Goal: Answer question/provide support: Share knowledge or assist other users

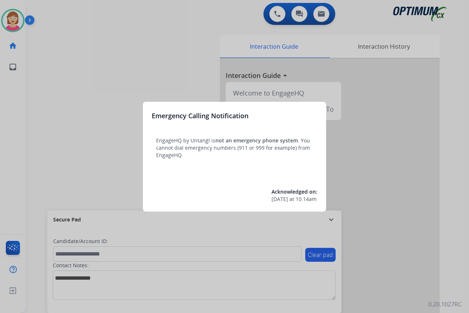
click at [56, 172] on div at bounding box center [234, 156] width 469 height 313
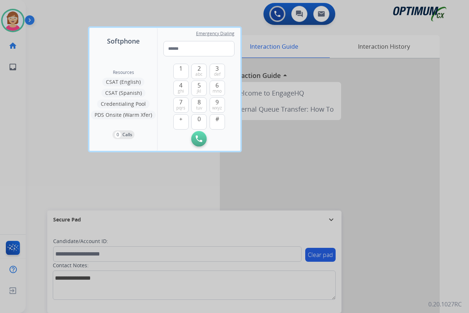
click at [56, 172] on div at bounding box center [234, 156] width 469 height 313
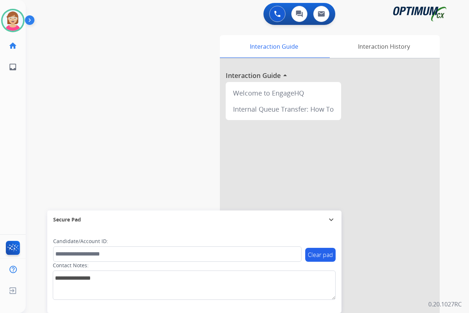
click at [16, 128] on div "[PERSON_NAME] Available Edit Avatar Agent: [PERSON_NAME] Profile: OCX Training …" at bounding box center [13, 156] width 26 height 313
drag, startPoint x: 16, startPoint y: 128, endPoint x: 127, endPoint y: 109, distance: 112.7
click at [127, 109] on div "swap_horiz Break voice bridge close_fullscreen Connect 3-Way Call merge_type Se…" at bounding box center [239, 179] width 426 height 306
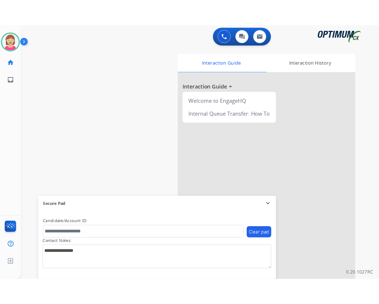
scroll to position [19, 0]
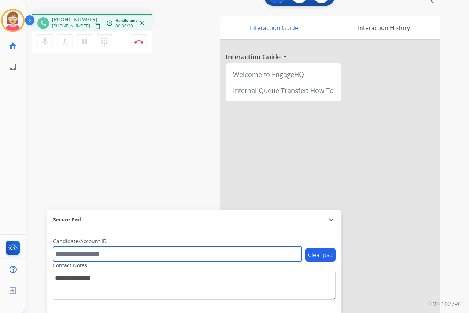
click at [64, 253] on input "text" at bounding box center [177, 254] width 249 height 15
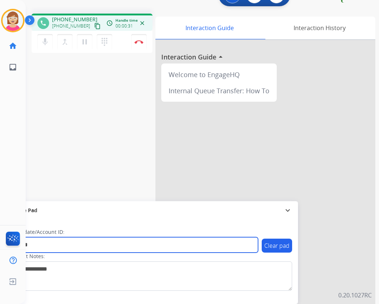
type input "*******"
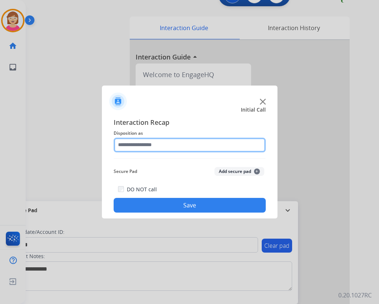
click at [121, 146] on input "text" at bounding box center [190, 144] width 152 height 15
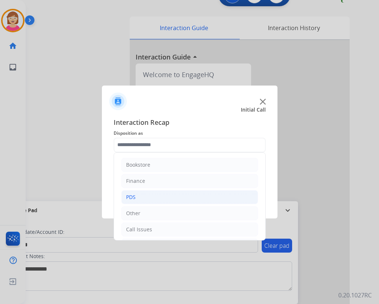
drag, startPoint x: 121, startPoint y: 146, endPoint x: 135, endPoint y: 198, distance: 53.4
click at [135, 198] on div "PDS" at bounding box center [131, 196] width 10 height 7
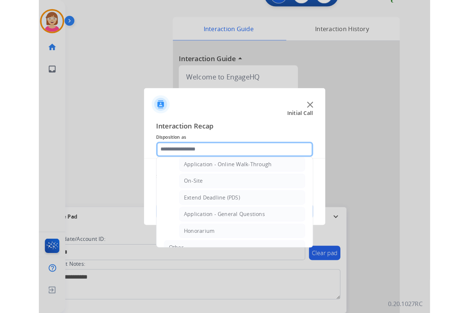
scroll to position [183, 0]
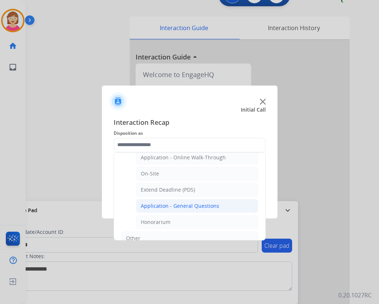
click at [180, 206] on div "Application - General Questions" at bounding box center [180, 205] width 78 height 7
type input "**********"
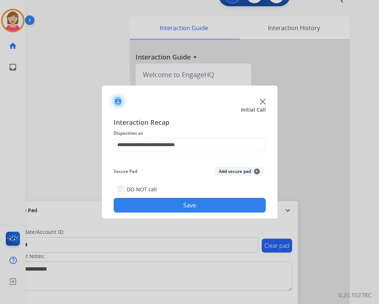
click at [257, 170] on span "+" at bounding box center [257, 171] width 6 height 6
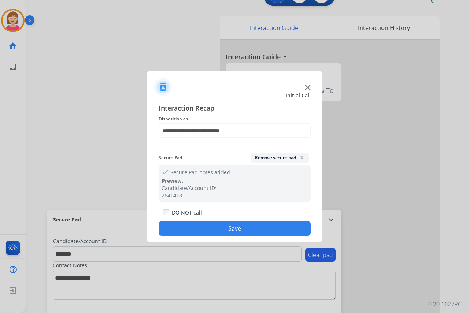
click at [206, 230] on button "Save" at bounding box center [235, 228] width 152 height 15
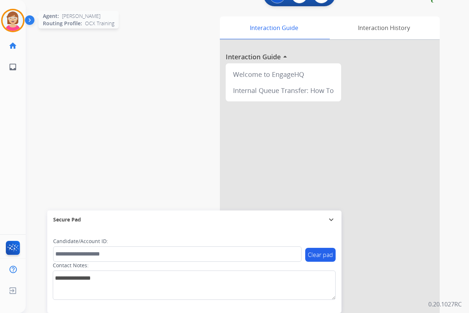
drag, startPoint x: 206, startPoint y: 230, endPoint x: 14, endPoint y: 22, distance: 283.3
click at [14, 22] on img at bounding box center [13, 20] width 21 height 21
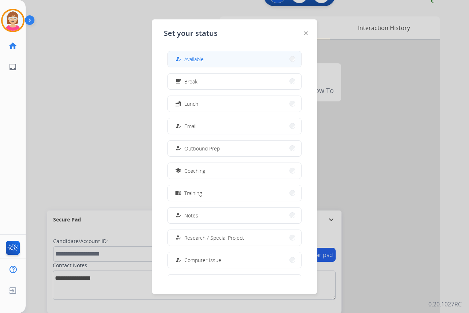
click at [205, 54] on button "how_to_reg Available" at bounding box center [234, 59] width 133 height 16
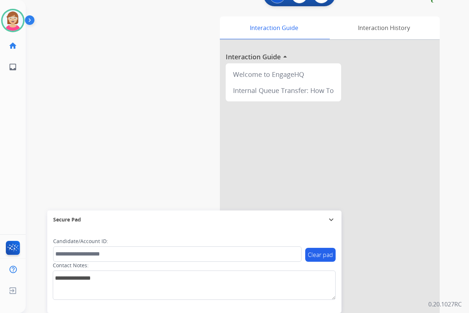
drag, startPoint x: 205, startPoint y: 54, endPoint x: 117, endPoint y: 70, distance: 89.7
click at [117, 70] on div "swap_horiz Break voice bridge close_fullscreen Connect 3-Way Call merge_type Se…" at bounding box center [239, 161] width 426 height 306
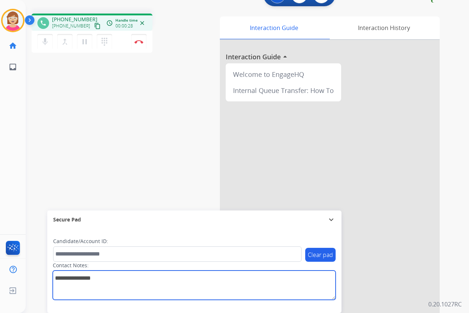
click at [59, 277] on textarea at bounding box center [194, 285] width 283 height 29
type textarea "*****"
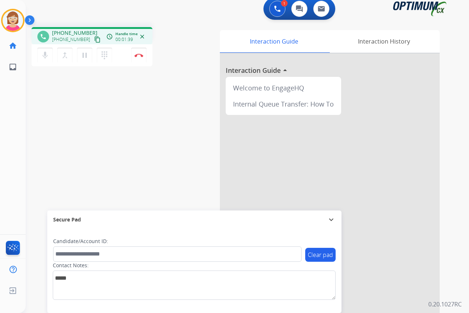
scroll to position [0, 0]
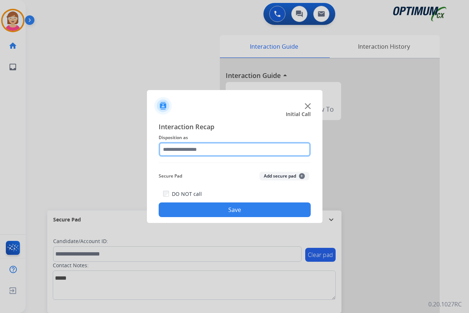
click at [175, 150] on input "text" at bounding box center [235, 149] width 152 height 15
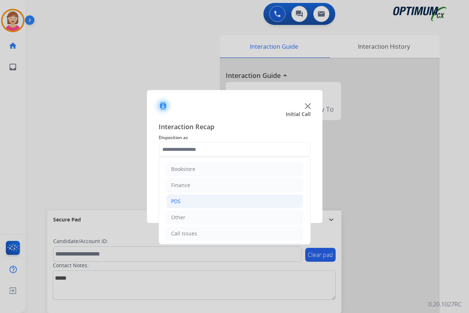
drag, startPoint x: 175, startPoint y: 150, endPoint x: 185, endPoint y: 201, distance: 52.1
click at [185, 201] on li "PDS" at bounding box center [234, 202] width 137 height 14
click at [186, 184] on div "Call Issues" at bounding box center [184, 183] width 26 height 7
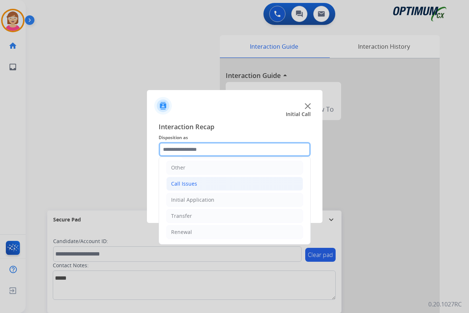
scroll to position [131, 0]
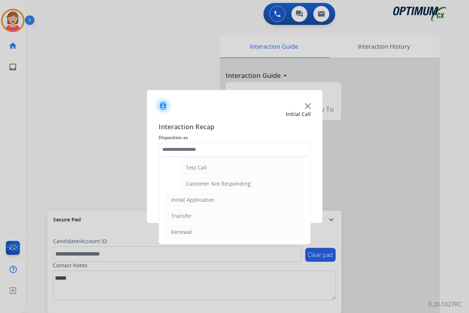
drag, startPoint x: 186, startPoint y: 184, endPoint x: 173, endPoint y: 166, distance: 21.9
click at [175, 166] on ul "Voicemail Wrong Number/Wrong Department Dropped Call Test Call Customer Not Res…" at bounding box center [234, 152] width 137 height 78
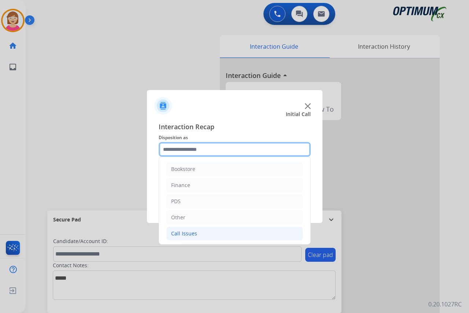
click at [174, 149] on input "text" at bounding box center [235, 149] width 152 height 15
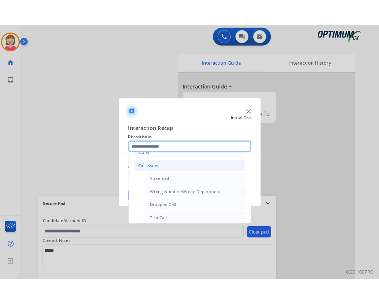
scroll to position [73, 0]
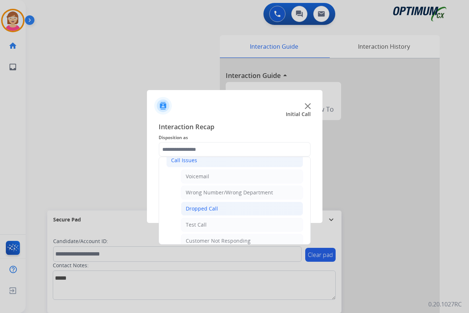
click at [205, 210] on div "Dropped Call" at bounding box center [202, 208] width 32 height 7
type input "**********"
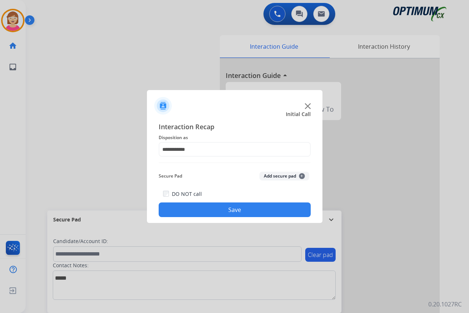
click at [301, 175] on span "+" at bounding box center [302, 176] width 6 height 6
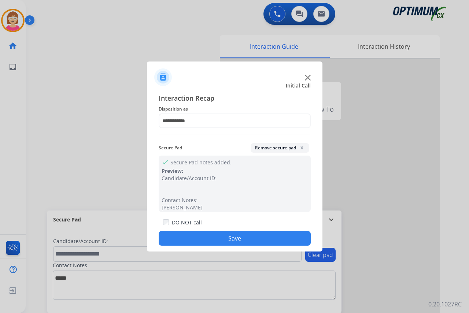
click at [304, 147] on button "Remove secure pad x" at bounding box center [280, 148] width 59 height 10
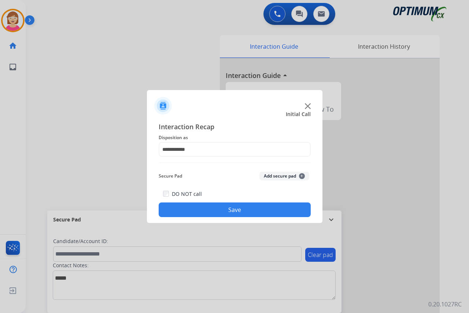
drag, startPoint x: 304, startPoint y: 147, endPoint x: 207, endPoint y: 210, distance: 115.7
click at [207, 210] on button "Save" at bounding box center [235, 210] width 152 height 15
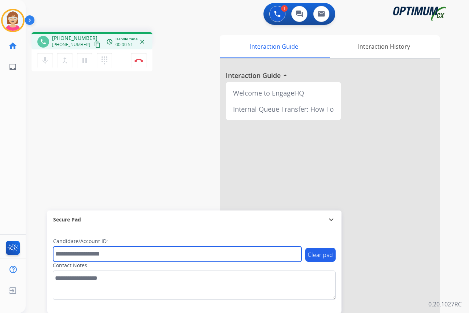
click at [64, 254] on input "text" at bounding box center [177, 254] width 249 height 15
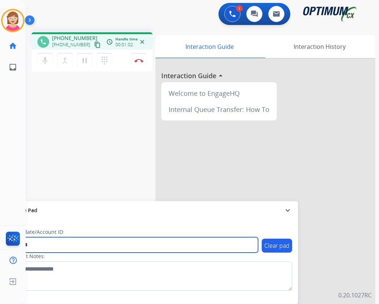
type input "*******"
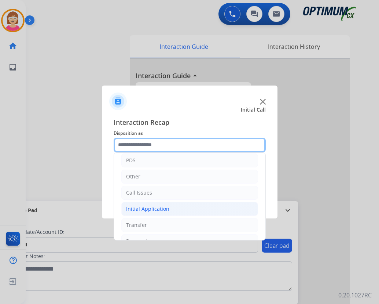
scroll to position [50, 0]
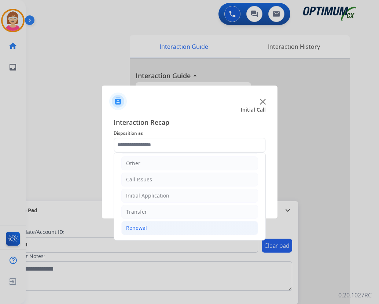
click at [141, 227] on div "Renewal" at bounding box center [136, 227] width 21 height 7
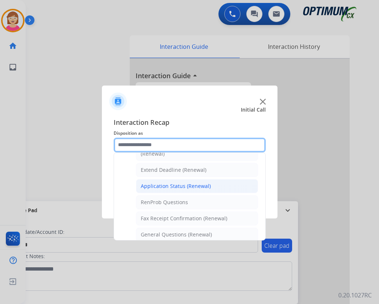
scroll to position [197, 0]
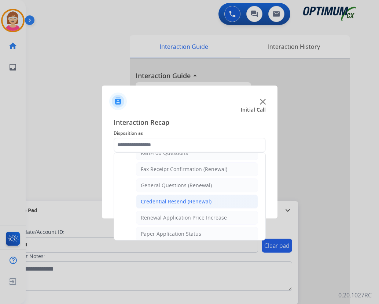
click at [171, 201] on div "Credential Resend (Renewal)" at bounding box center [176, 201] width 71 height 7
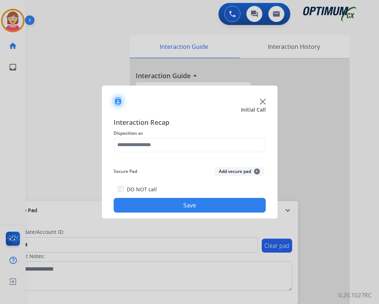
type input "**********"
click at [258, 170] on span "+" at bounding box center [257, 171] width 6 height 6
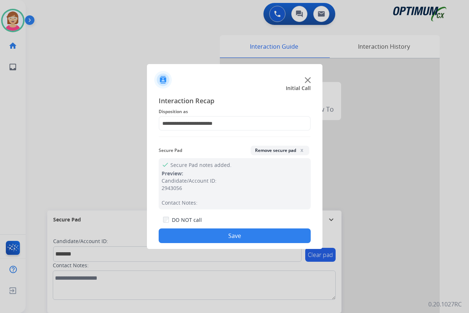
click at [206, 235] on button "Save" at bounding box center [235, 236] width 152 height 15
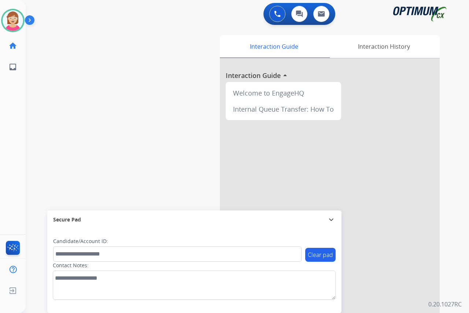
click at [22, 152] on div "[PERSON_NAME] Available Edit Avatar Agent: [PERSON_NAME] Profile: OCX Training …" at bounding box center [13, 156] width 26 height 313
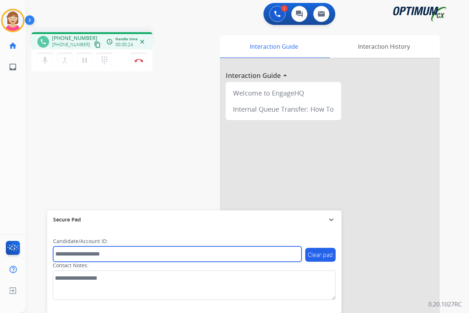
click at [65, 254] on input "text" at bounding box center [177, 254] width 249 height 15
type input "*******"
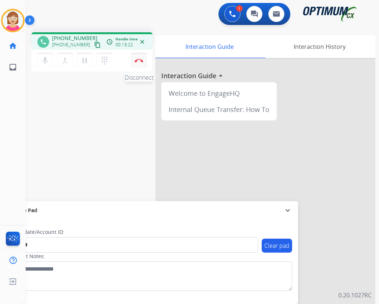
click at [139, 59] on img at bounding box center [139, 61] width 9 height 4
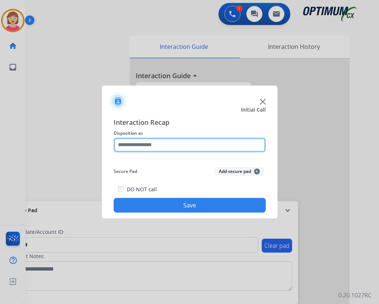
click at [130, 147] on input "text" at bounding box center [190, 144] width 152 height 15
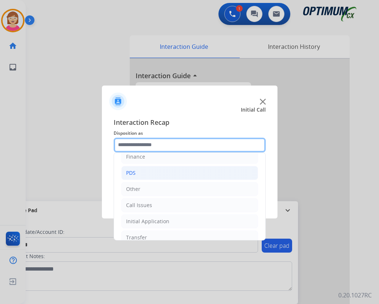
scroll to position [37, 0]
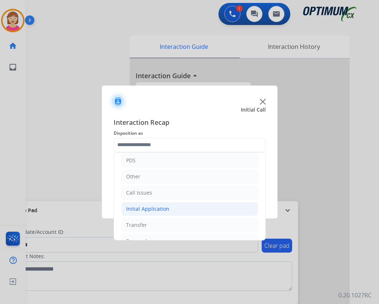
click at [151, 208] on div "Initial Application" at bounding box center [147, 208] width 43 height 7
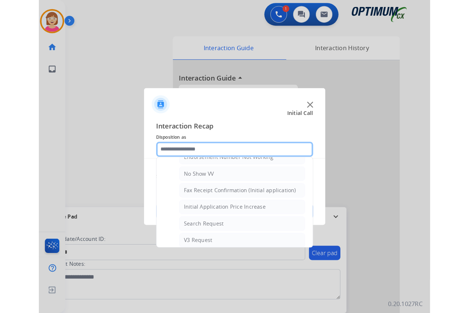
scroll to position [403, 0]
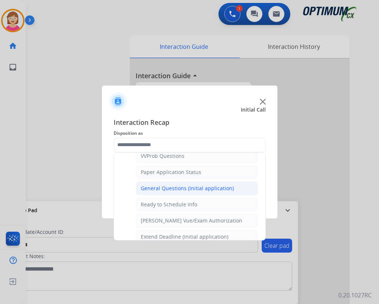
click at [181, 187] on div "General Questions (Initial application)" at bounding box center [187, 187] width 93 height 7
type input "**********"
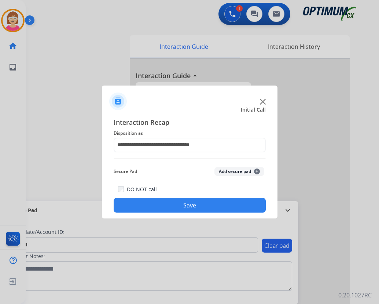
click at [257, 169] on span "+" at bounding box center [257, 171] width 6 height 6
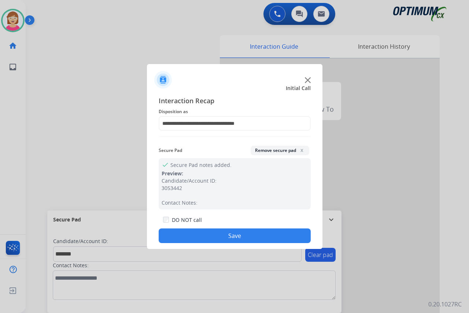
click at [201, 234] on button "Save" at bounding box center [235, 236] width 152 height 15
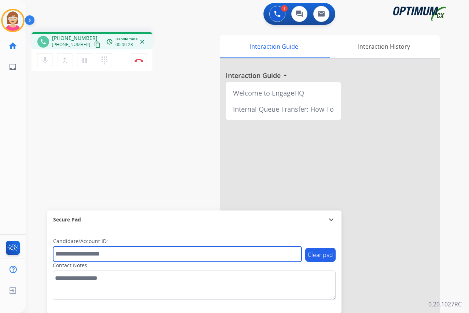
click at [64, 254] on input "text" at bounding box center [177, 254] width 249 height 15
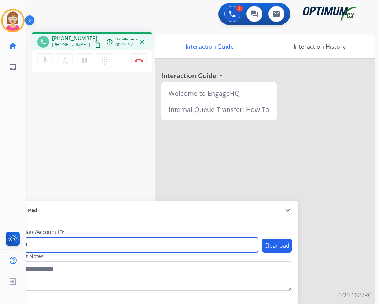
type input "*******"
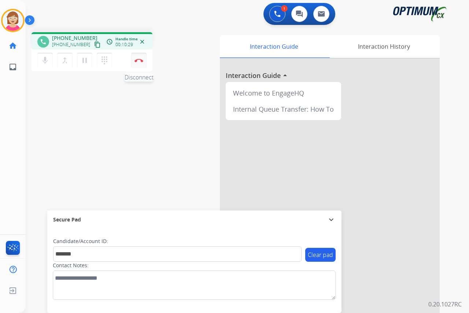
click at [140, 59] on img at bounding box center [139, 61] width 9 height 4
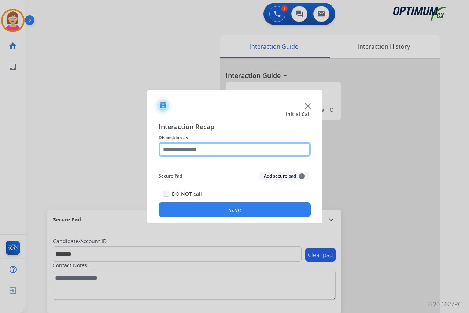
click at [172, 148] on input "text" at bounding box center [235, 149] width 152 height 15
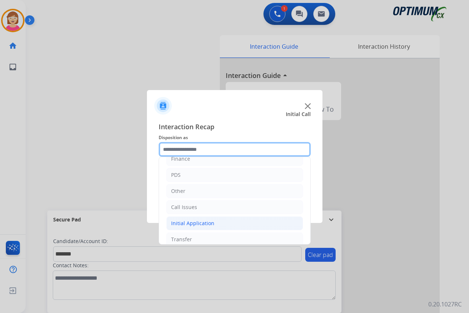
scroll to position [50, 0]
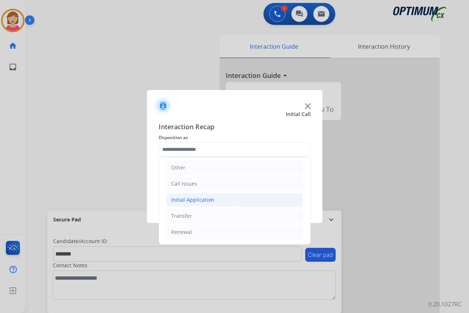
click at [198, 199] on div "Initial Application" at bounding box center [192, 200] width 43 height 7
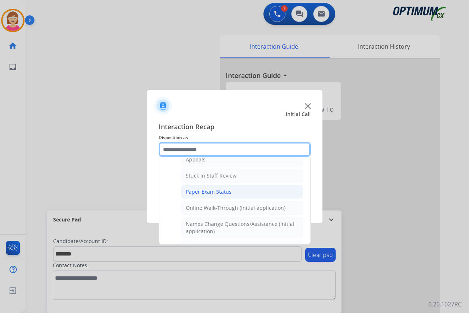
scroll to position [123, 0]
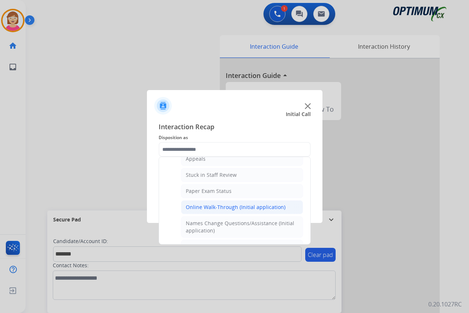
click at [204, 207] on div "Online Walk-Through (Initial application)" at bounding box center [236, 207] width 100 height 7
type input "**********"
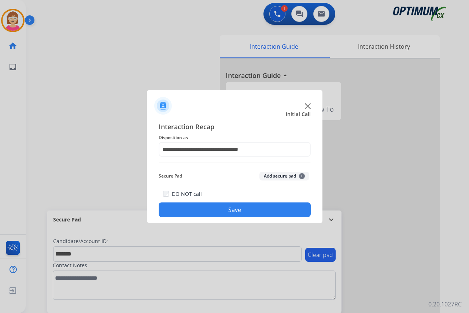
click at [302, 175] on span "+" at bounding box center [302, 176] width 6 height 6
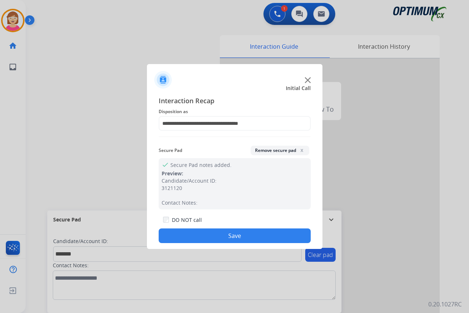
click at [179, 240] on button "Save" at bounding box center [235, 236] width 152 height 15
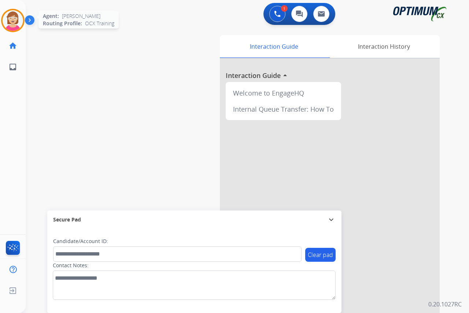
click at [10, 18] on img at bounding box center [13, 20] width 21 height 21
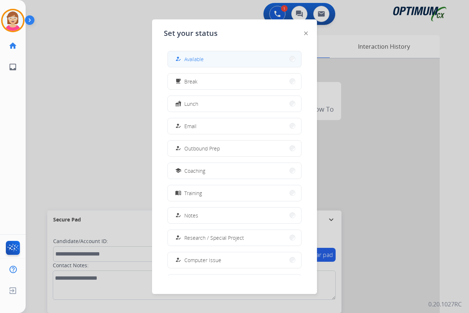
click at [201, 56] on span "Available" at bounding box center [193, 59] width 19 height 8
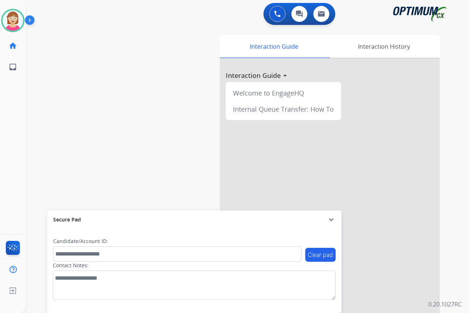
click at [14, 109] on div "[PERSON_NAME] Available Edit Avatar Agent: [PERSON_NAME] Profile: OCX Training …" at bounding box center [13, 156] width 26 height 313
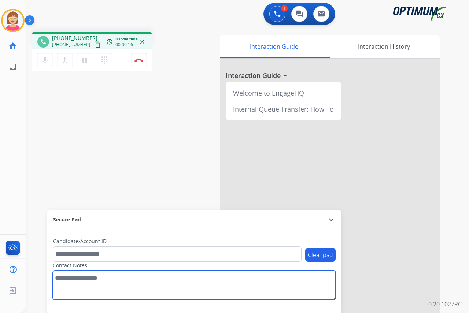
click at [62, 282] on textarea at bounding box center [194, 285] width 283 height 29
type textarea "********"
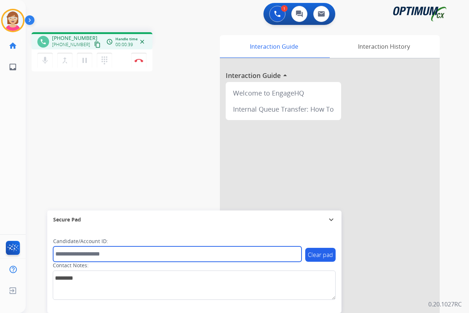
click at [62, 254] on input "text" at bounding box center [177, 254] width 249 height 15
type input "**********"
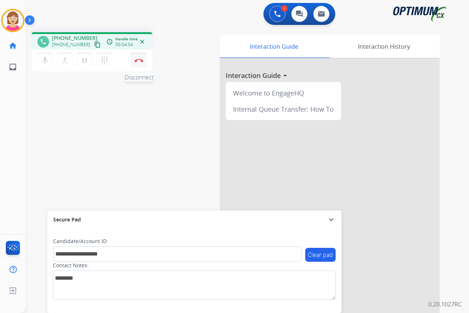
click at [139, 59] on img at bounding box center [139, 61] width 9 height 4
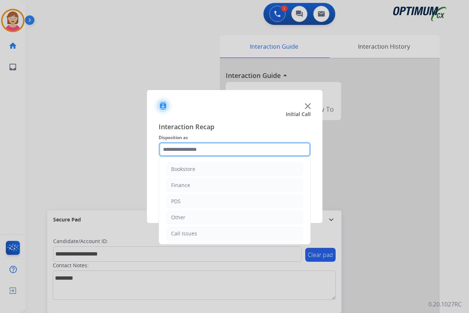
click at [176, 148] on input "text" at bounding box center [235, 149] width 152 height 15
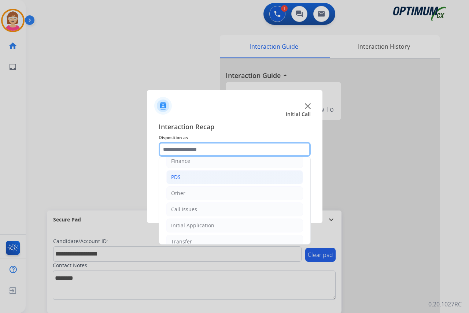
scroll to position [37, 0]
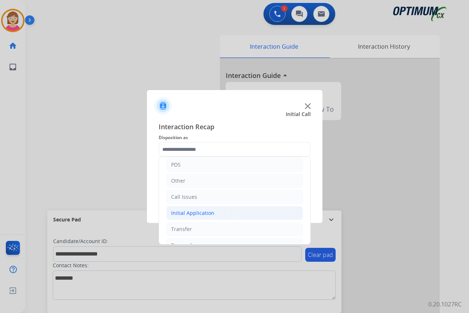
click at [188, 212] on div "Initial Application" at bounding box center [192, 213] width 43 height 7
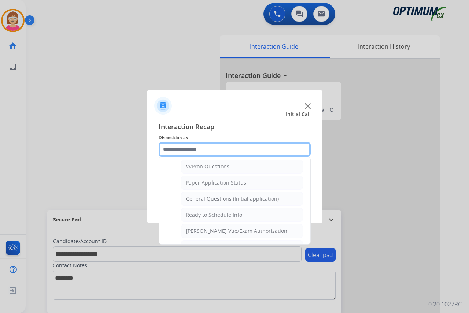
scroll to position [403, 0]
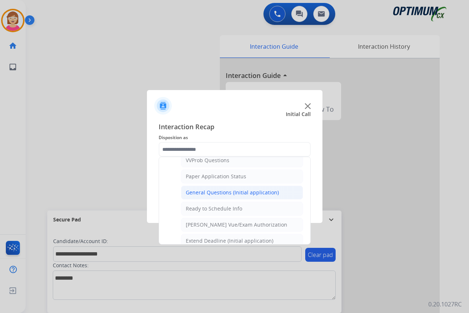
click at [221, 192] on div "General Questions (Initial application)" at bounding box center [232, 192] width 93 height 7
type input "**********"
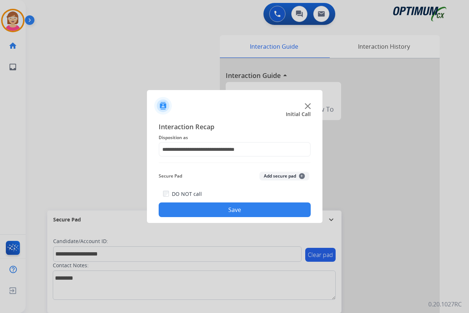
click at [302, 175] on span "+" at bounding box center [302, 176] width 6 height 6
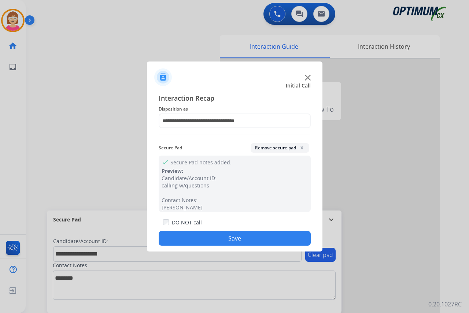
click at [201, 239] on button "Save" at bounding box center [235, 238] width 152 height 15
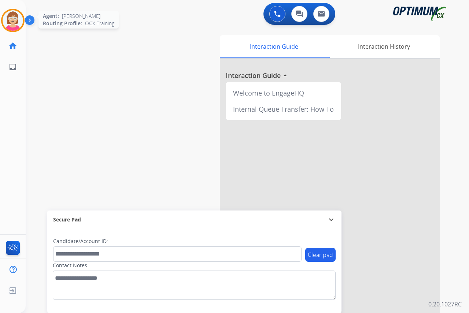
click at [10, 20] on img at bounding box center [13, 20] width 21 height 21
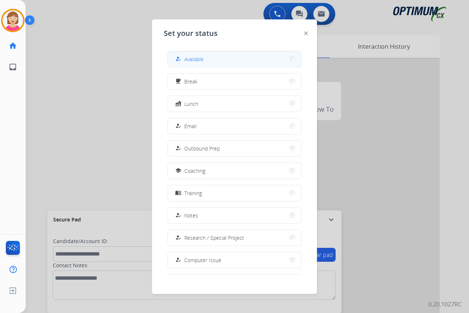
drag, startPoint x: 10, startPoint y: 20, endPoint x: 191, endPoint y: 60, distance: 185.6
drag, startPoint x: 191, startPoint y: 60, endPoint x: 121, endPoint y: 74, distance: 71.3
click at [121, 74] on div at bounding box center [234, 156] width 469 height 313
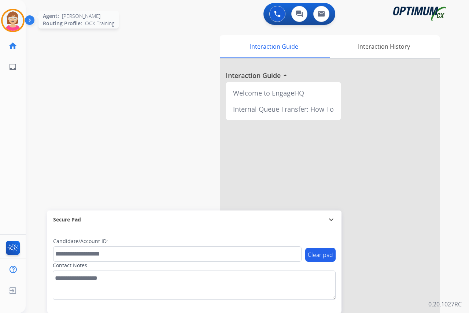
click at [12, 21] on img at bounding box center [13, 20] width 21 height 21
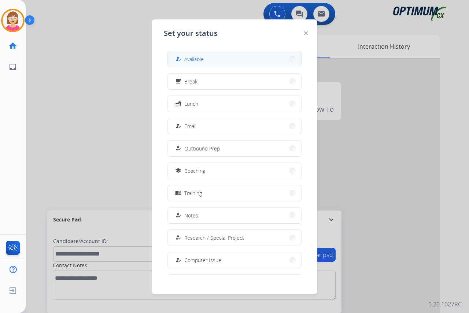
drag, startPoint x: 12, startPoint y: 21, endPoint x: 202, endPoint y: 56, distance: 193.0
click at [202, 56] on span "Available" at bounding box center [193, 59] width 19 height 8
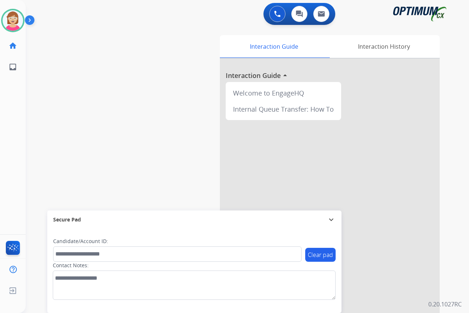
click at [11, 122] on div "[PERSON_NAME] Available Edit Avatar Agent: [PERSON_NAME] Profile: OCX Training …" at bounding box center [13, 156] width 26 height 313
click at [13, 154] on div "[PERSON_NAME] Available Edit Avatar Agent: [PERSON_NAME] Profile: OCX Training …" at bounding box center [13, 156] width 26 height 313
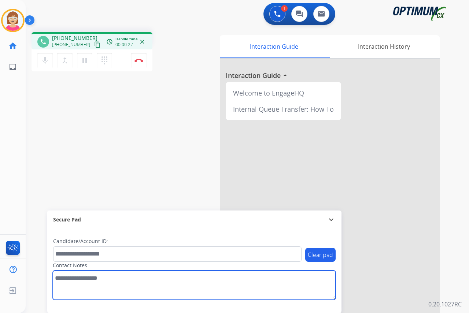
click at [66, 282] on textarea at bounding box center [194, 285] width 283 height 29
type textarea "*****"
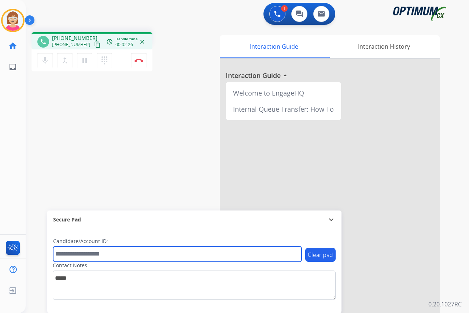
drag, startPoint x: 63, startPoint y: 253, endPoint x: 59, endPoint y: 254, distance: 3.8
click at [59, 254] on input "text" at bounding box center [177, 254] width 249 height 15
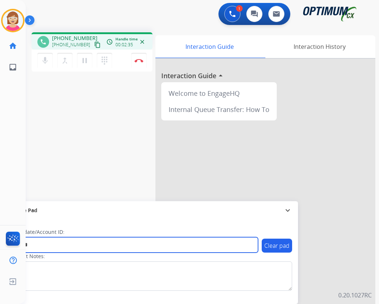
type input "*******"
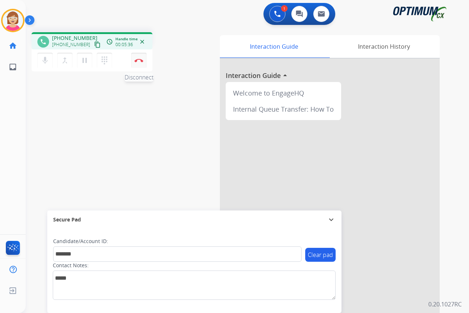
click at [139, 59] on img at bounding box center [139, 61] width 9 height 4
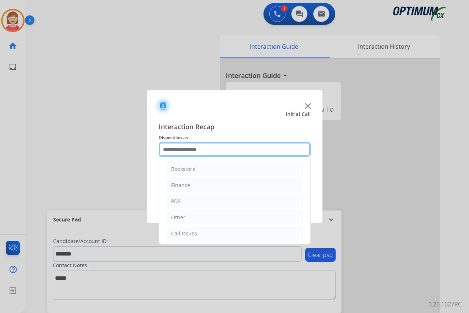
click at [173, 150] on input "text" at bounding box center [235, 149] width 152 height 15
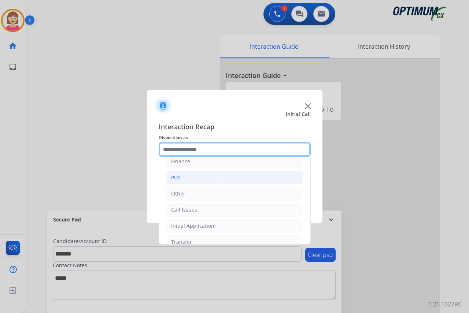
scroll to position [50, 0]
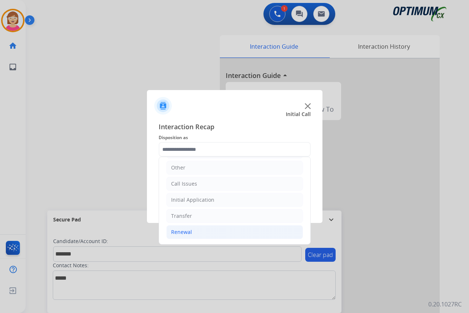
click at [180, 235] on div "Renewal" at bounding box center [181, 232] width 21 height 7
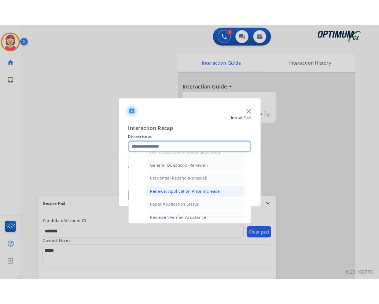
scroll to position [197, 0]
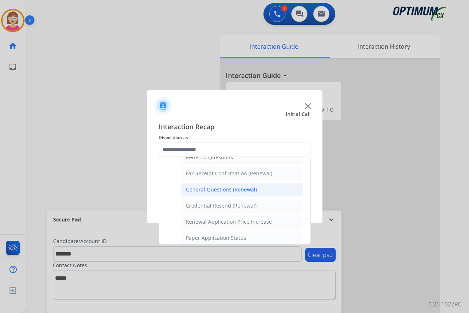
click at [213, 189] on div "General Questions (Renewal)" at bounding box center [221, 189] width 71 height 7
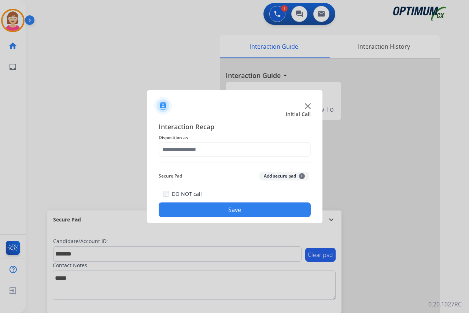
type input "**********"
click at [300, 176] on span "+" at bounding box center [302, 176] width 6 height 6
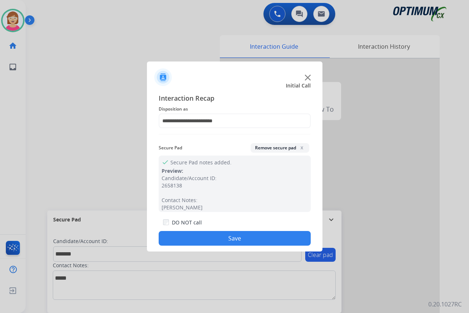
click at [209, 238] on button "Save" at bounding box center [235, 238] width 152 height 15
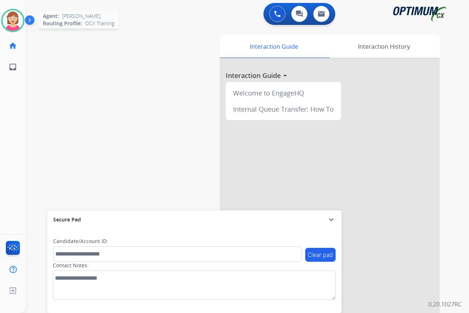
click at [14, 17] on img at bounding box center [13, 20] width 21 height 21
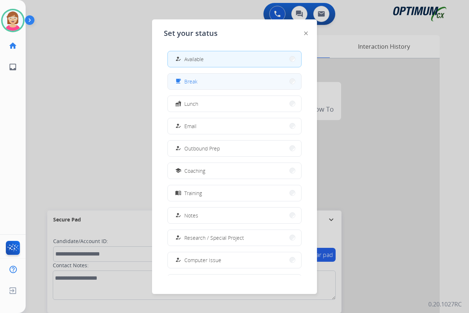
click at [195, 78] on span "Break" at bounding box center [190, 82] width 13 height 8
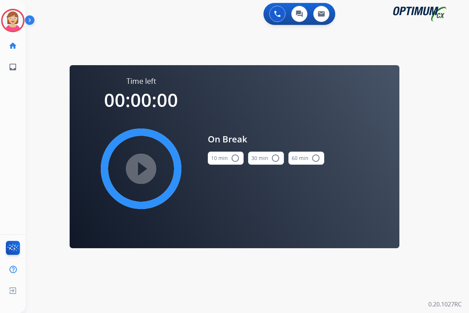
click at [234, 157] on mat-icon "radio_button_unchecked" at bounding box center [235, 158] width 9 height 9
click at [141, 166] on mat-icon "play_circle_filled" at bounding box center [141, 169] width 9 height 9
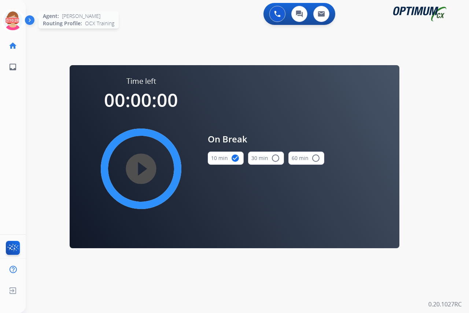
click at [14, 16] on icon at bounding box center [13, 21] width 24 height 24
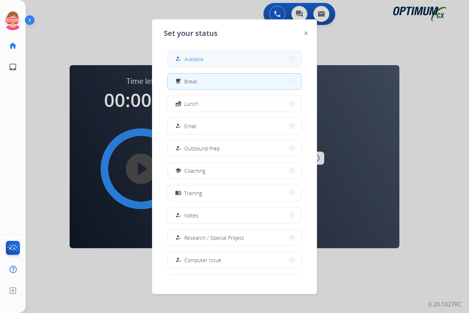
click at [192, 61] on span "Available" at bounding box center [193, 59] width 19 height 8
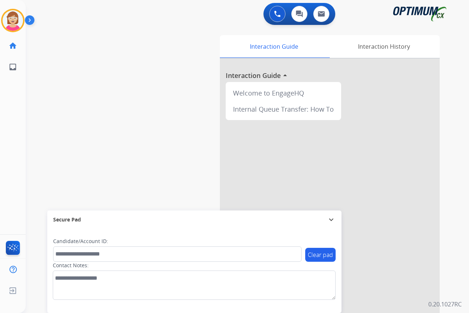
click at [21, 127] on div "[PERSON_NAME] Available Edit Avatar Agent: [PERSON_NAME] Profile: OCX Training …" at bounding box center [13, 156] width 26 height 313
click at [23, 123] on div "[PERSON_NAME] Available Edit Avatar Agent: [PERSON_NAME] Profile: OCX Training …" at bounding box center [13, 156] width 26 height 313
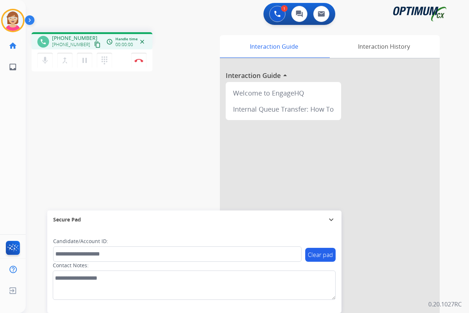
click at [20, 140] on div "[PERSON_NAME] Edit Avatar Agent: [PERSON_NAME] Profile: OCX Training home Home …" at bounding box center [13, 156] width 26 height 313
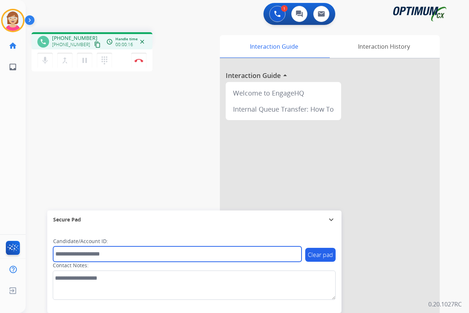
click at [67, 254] on input "text" at bounding box center [177, 254] width 249 height 15
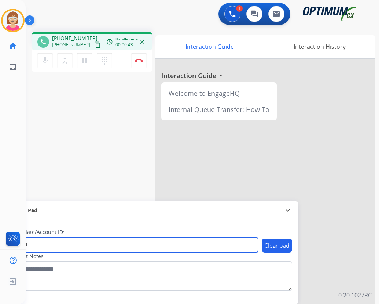
type input "*******"
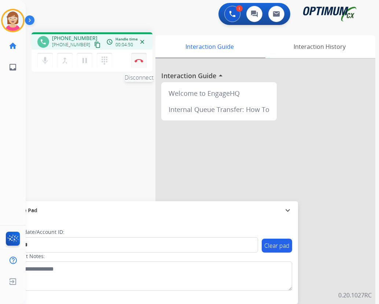
click at [138, 60] on img at bounding box center [139, 61] width 9 height 4
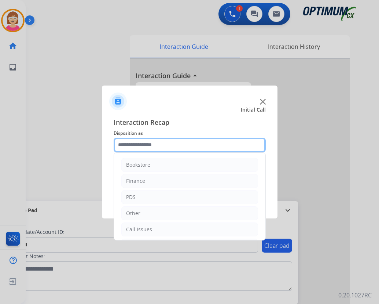
click at [128, 145] on input "text" at bounding box center [190, 144] width 152 height 15
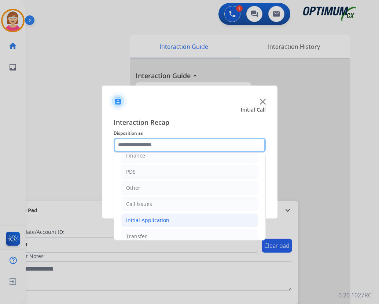
scroll to position [50, 0]
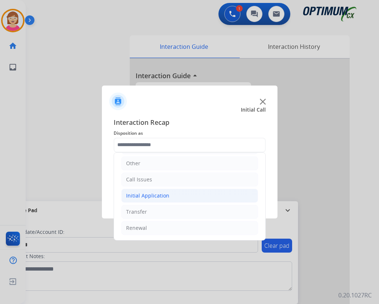
click at [149, 196] on div "Initial Application" at bounding box center [147, 195] width 43 height 7
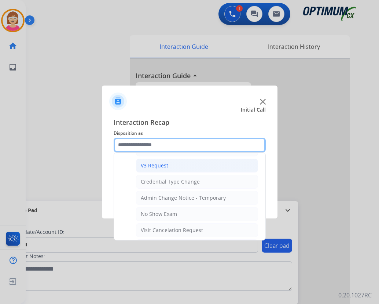
scroll to position [298, 0]
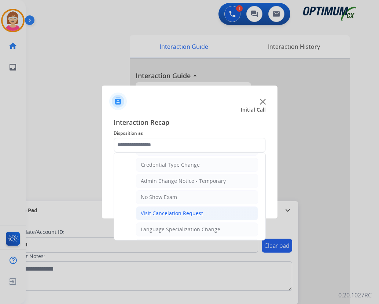
click at [157, 210] on div "Visit Cancelation Request" at bounding box center [172, 212] width 62 height 7
type input "**********"
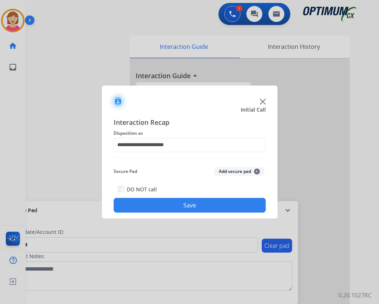
click at [257, 172] on span "+" at bounding box center [257, 171] width 6 height 6
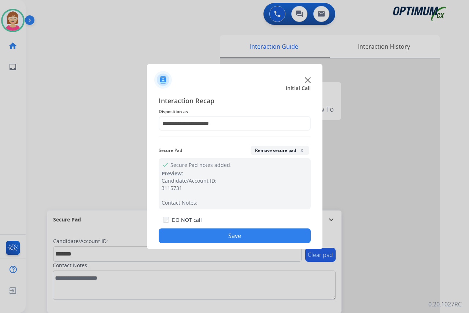
click at [176, 233] on button "Save" at bounding box center [235, 236] width 152 height 15
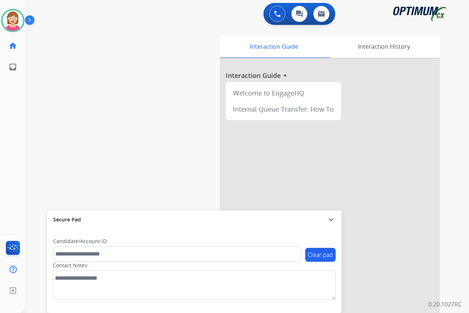
click at [17, 147] on div "[PERSON_NAME] Available Edit Avatar Agent: [PERSON_NAME] Profile: OCX Training …" at bounding box center [13, 156] width 26 height 313
click at [11, 19] on img at bounding box center [13, 20] width 21 height 21
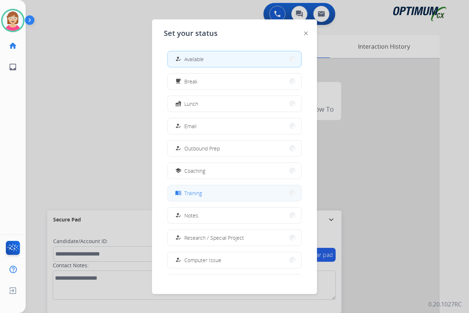
click at [201, 195] on span "Training" at bounding box center [193, 194] width 18 height 8
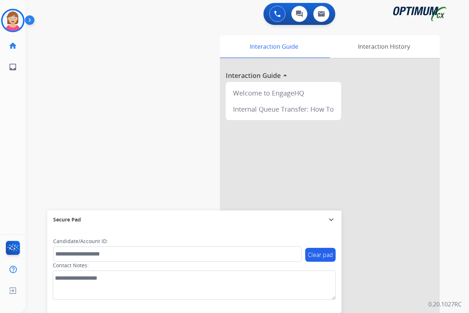
click at [21, 83] on div "[PERSON_NAME] Training Edit Avatar Agent: [PERSON_NAME] Profile: OCX Training h…" at bounding box center [13, 156] width 26 height 313
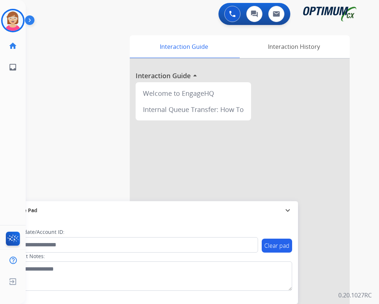
click at [16, 110] on div "[PERSON_NAME] Training Edit Avatar Agent: [PERSON_NAME] Profile: OCX Training h…" at bounding box center [13, 152] width 26 height 304
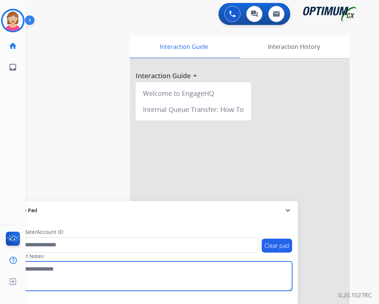
click at [136, 287] on textarea at bounding box center [150, 275] width 283 height 29
drag, startPoint x: 98, startPoint y: 279, endPoint x: 73, endPoint y: 82, distance: 197.7
click at [98, 278] on textarea at bounding box center [150, 275] width 283 height 29
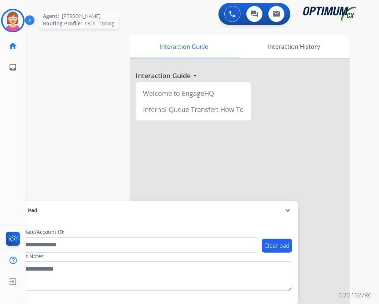
click at [15, 19] on img at bounding box center [13, 20] width 21 height 21
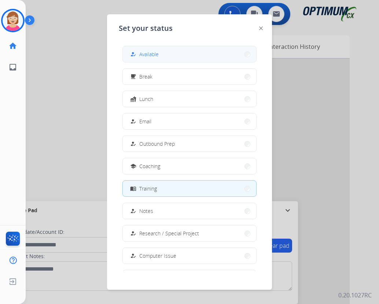
click at [152, 50] on span "Available" at bounding box center [148, 54] width 19 height 8
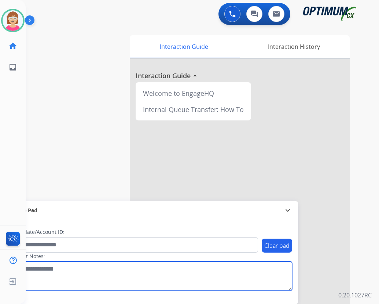
click at [113, 284] on textarea at bounding box center [150, 275] width 283 height 29
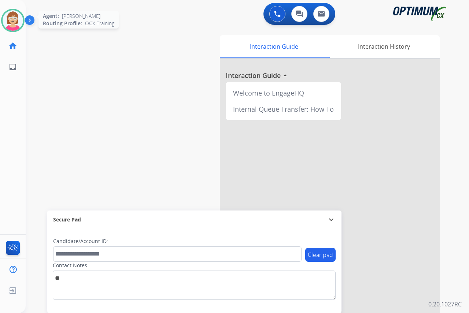
click at [8, 14] on img at bounding box center [13, 20] width 21 height 21
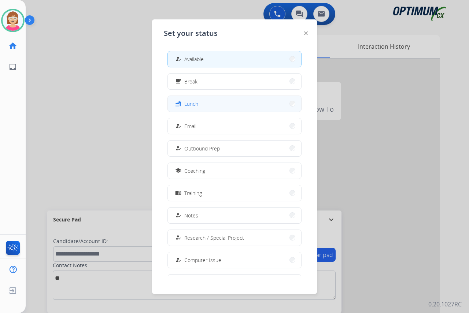
click at [206, 100] on button "fastfood Lunch" at bounding box center [234, 104] width 133 height 16
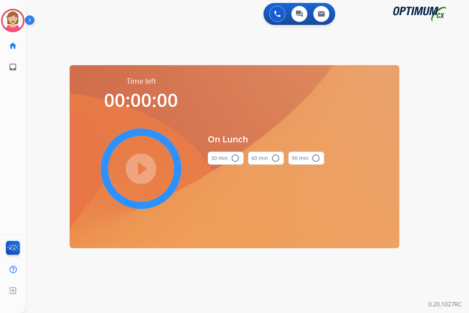
click at [237, 157] on mat-icon "radio_button_unchecked" at bounding box center [235, 158] width 9 height 9
click at [237, 157] on mat-icon "check_circle" at bounding box center [235, 158] width 9 height 9
click at [142, 168] on mat-icon "play_circle_filled" at bounding box center [141, 169] width 9 height 9
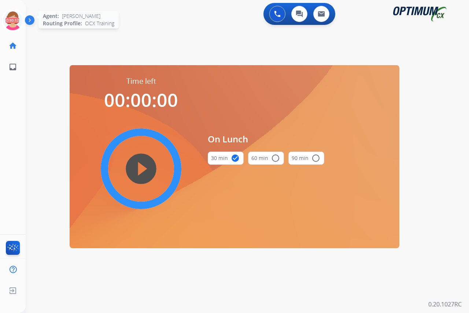
click at [13, 17] on icon at bounding box center [13, 21] width 24 height 24
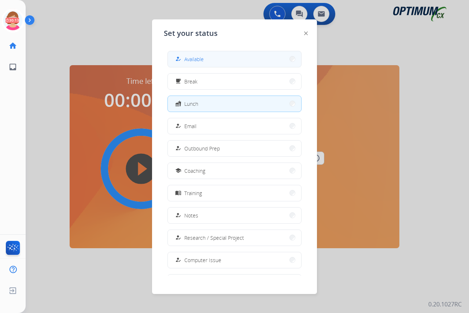
click at [187, 55] on button "how_to_reg Available" at bounding box center [234, 59] width 133 height 16
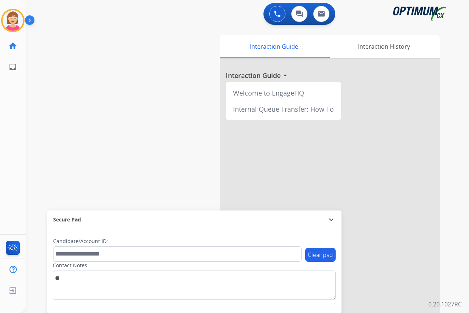
click at [10, 116] on div "[PERSON_NAME] Available Edit Avatar Agent: [PERSON_NAME] Profile: OCX Training …" at bounding box center [13, 156] width 26 height 313
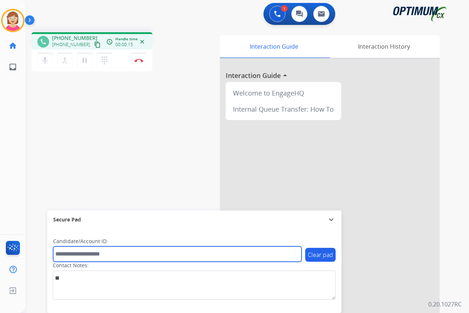
click at [66, 258] on input "text" at bounding box center [177, 254] width 249 height 15
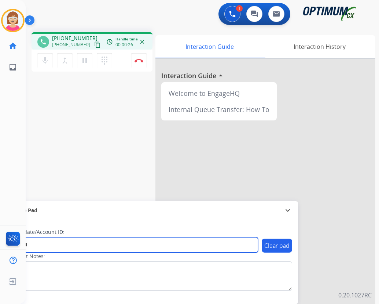
type input "*******"
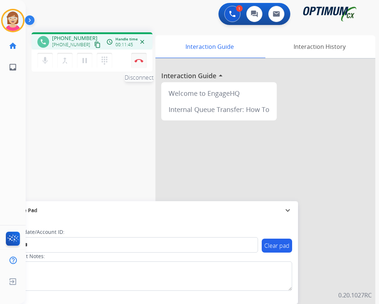
click at [137, 59] on img at bounding box center [139, 61] width 9 height 4
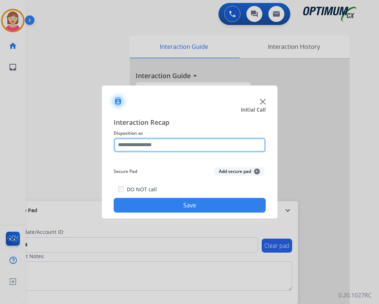
click at [136, 147] on input "text" at bounding box center [190, 144] width 152 height 15
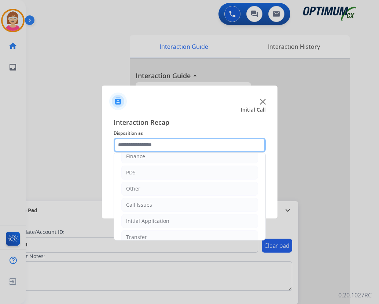
scroll to position [50, 0]
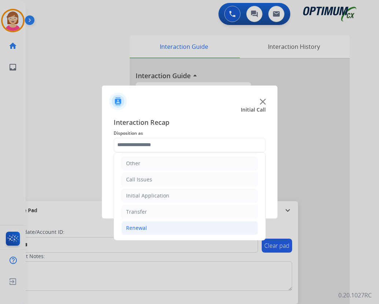
click at [132, 228] on div "Renewal" at bounding box center [136, 227] width 21 height 7
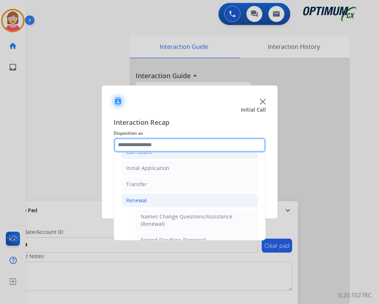
scroll to position [160, 0]
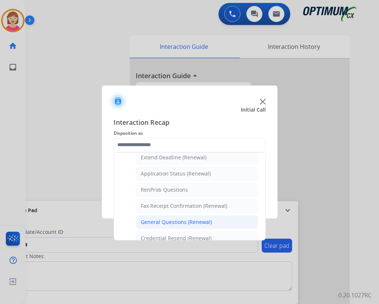
click at [164, 222] on div "General Questions (Renewal)" at bounding box center [176, 221] width 71 height 7
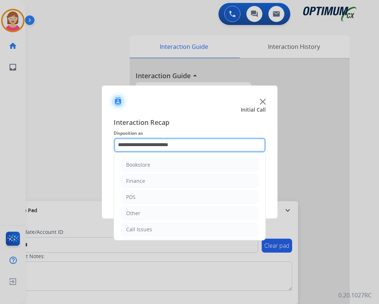
click at [191, 146] on input "**********" at bounding box center [190, 144] width 152 height 15
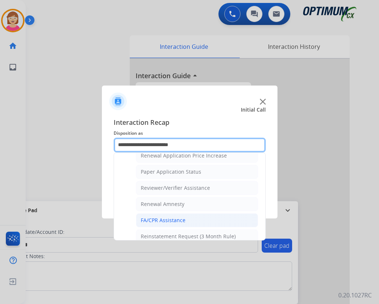
scroll to position [246, 0]
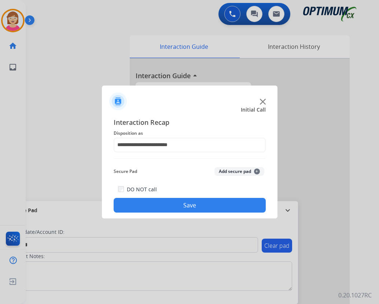
drag, startPoint x: 174, startPoint y: 201, endPoint x: 163, endPoint y: 172, distance: 30.9
click at [163, 172] on div "Secure Pad Add secure pad +" at bounding box center [190, 171] width 152 height 15
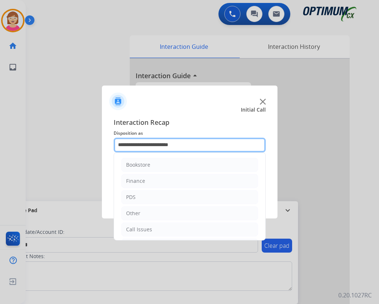
click at [194, 145] on input "**********" at bounding box center [190, 144] width 152 height 15
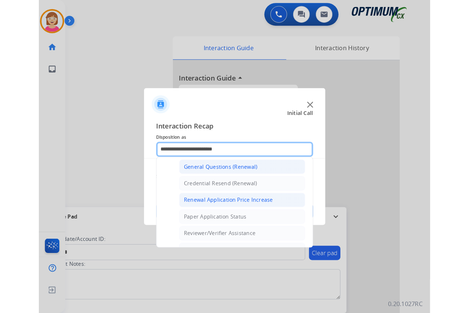
scroll to position [257, 0]
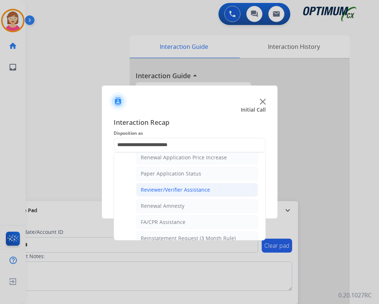
click at [176, 192] on div "Reviewer/Verifier Assistance" at bounding box center [175, 189] width 69 height 7
type input "**********"
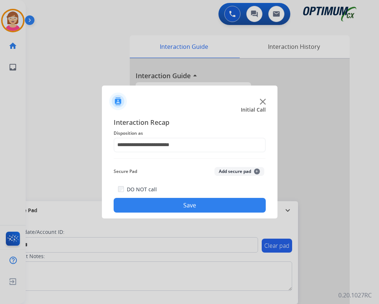
click at [254, 170] on span "+" at bounding box center [257, 171] width 6 height 6
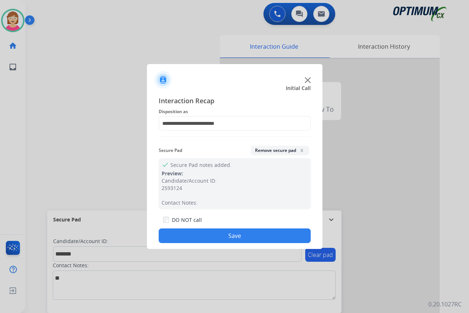
click at [199, 238] on button "Save" at bounding box center [235, 236] width 152 height 15
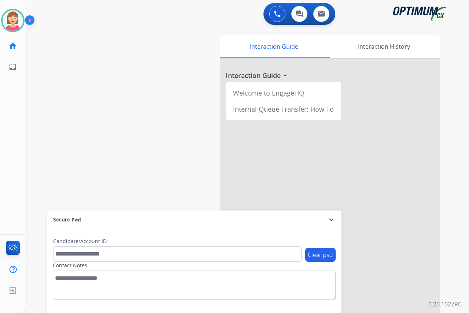
click at [14, 132] on div "[PERSON_NAME] Available Edit Avatar Agent: [PERSON_NAME] Profile: OCX Training …" at bounding box center [13, 156] width 26 height 313
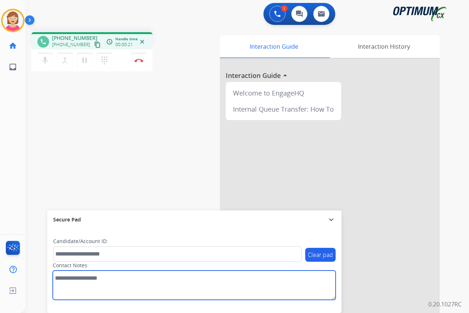
click at [59, 279] on textarea at bounding box center [194, 285] width 283 height 29
type textarea "*******"
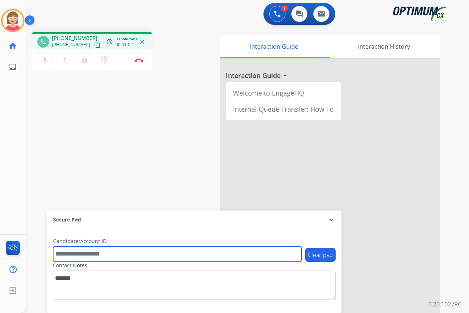
click at [60, 255] on input "text" at bounding box center [177, 254] width 249 height 15
type input "**********"
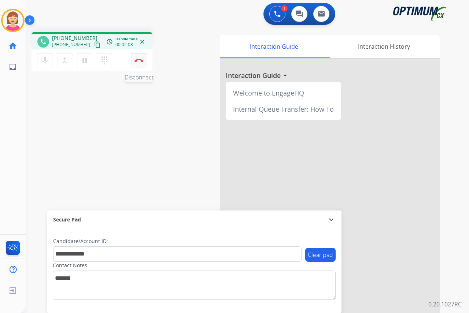
click at [140, 60] on img at bounding box center [139, 61] width 9 height 4
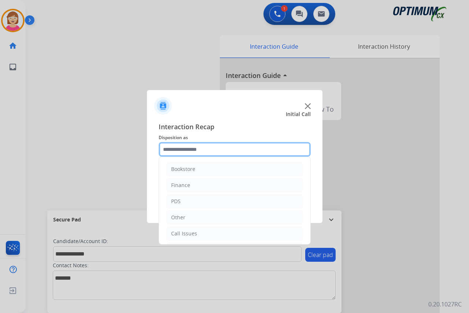
drag, startPoint x: 173, startPoint y: 151, endPoint x: 181, endPoint y: 149, distance: 8.2
click at [174, 151] on input "text" at bounding box center [235, 149] width 152 height 15
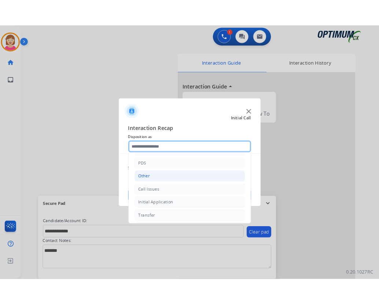
scroll to position [37, 0]
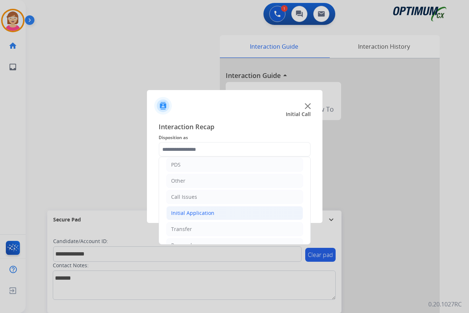
click at [191, 214] on div "Initial Application" at bounding box center [192, 213] width 43 height 7
click at [208, 230] on div "Credential Resend (Initial application)" at bounding box center [232, 229] width 93 height 7
type input "**********"
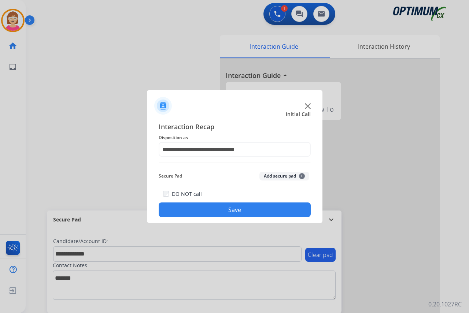
click at [302, 175] on span "+" at bounding box center [302, 176] width 6 height 6
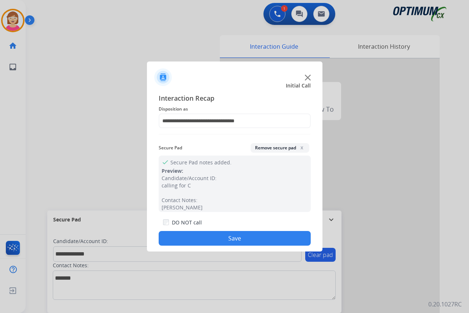
click at [190, 238] on button "Save" at bounding box center [235, 238] width 152 height 15
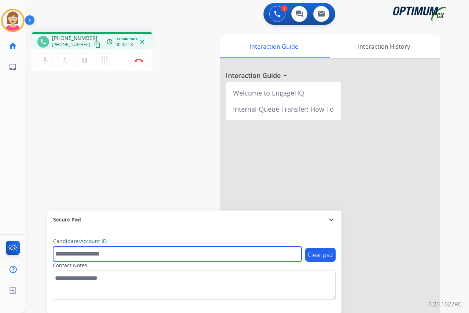
click at [69, 257] on input "text" at bounding box center [177, 254] width 249 height 15
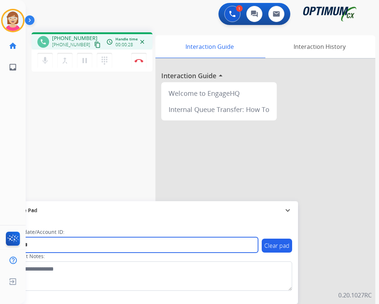
type input "*******"
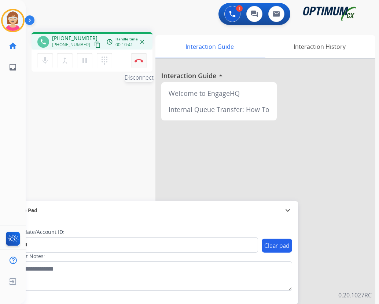
click at [140, 60] on img at bounding box center [139, 61] width 9 height 4
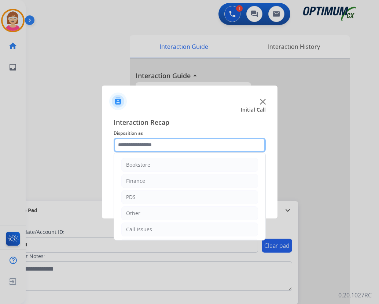
click at [132, 143] on input "text" at bounding box center [190, 144] width 152 height 15
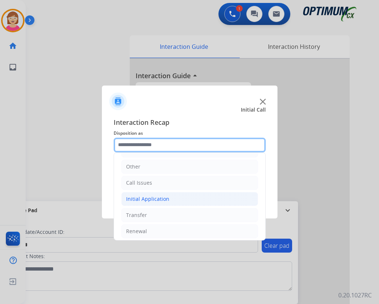
scroll to position [50, 0]
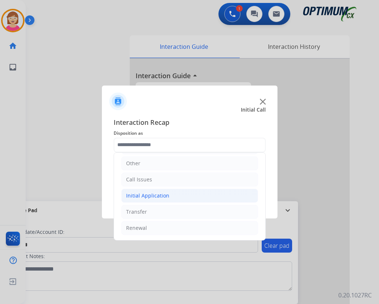
click at [153, 194] on div "Initial Application" at bounding box center [147, 195] width 43 height 7
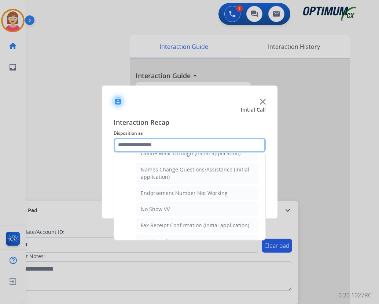
scroll to position [233, 0]
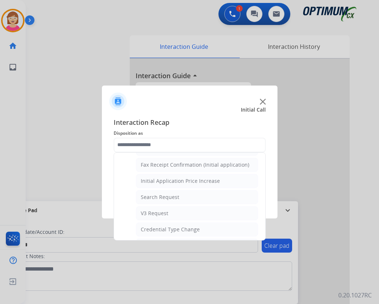
drag, startPoint x: 165, startPoint y: 197, endPoint x: 172, endPoint y: 198, distance: 7.0
click at [166, 197] on div "Search Request" at bounding box center [160, 196] width 38 height 7
type input "**********"
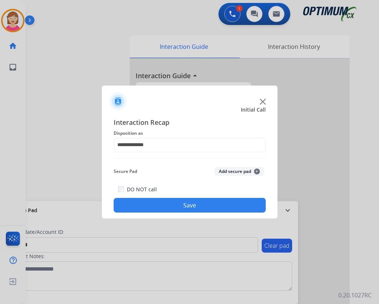
click at [258, 171] on span "+" at bounding box center [257, 171] width 6 height 6
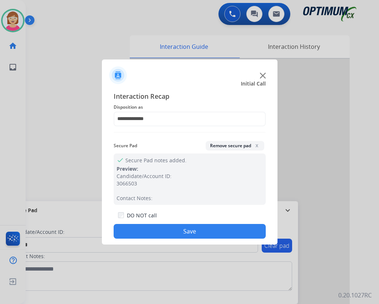
click at [154, 232] on button "Save" at bounding box center [190, 231] width 152 height 15
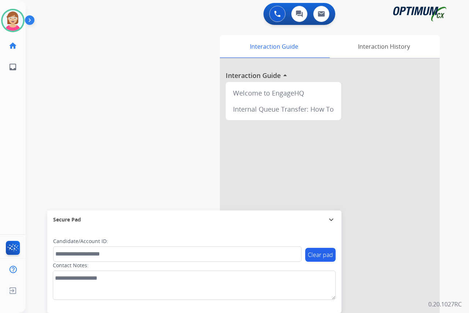
click at [22, 128] on div "[PERSON_NAME] Available Edit Avatar Agent: [PERSON_NAME] Profile: OCX Training …" at bounding box center [13, 156] width 26 height 313
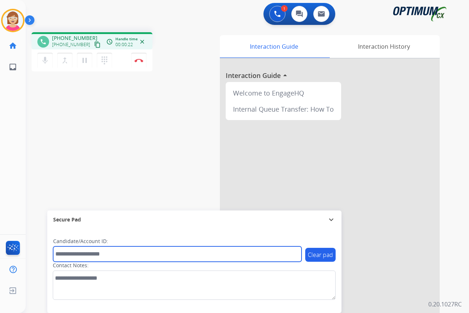
click at [64, 254] on input "text" at bounding box center [177, 254] width 249 height 15
type input "*******"
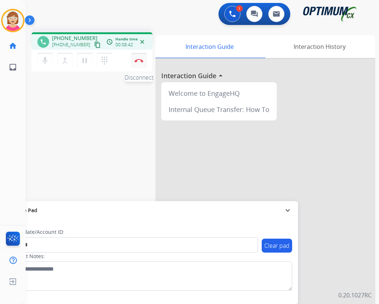
click at [140, 60] on img at bounding box center [139, 61] width 9 height 4
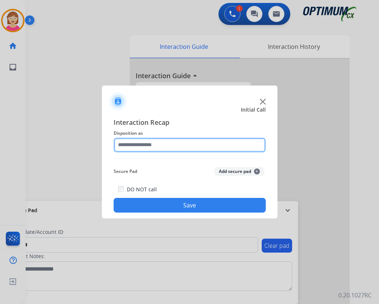
click at [134, 144] on input "text" at bounding box center [190, 144] width 152 height 15
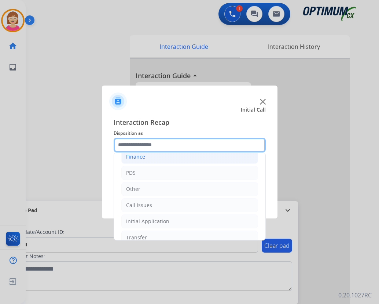
scroll to position [50, 0]
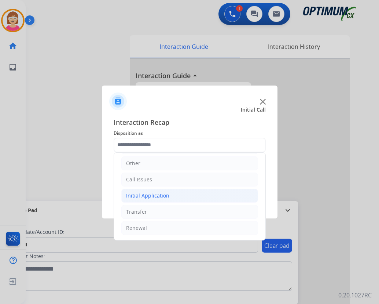
click at [145, 197] on div "Initial Application" at bounding box center [147, 195] width 43 height 7
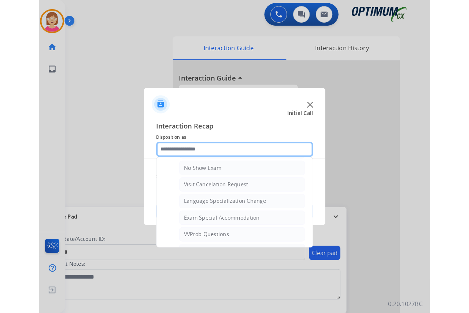
scroll to position [343, 0]
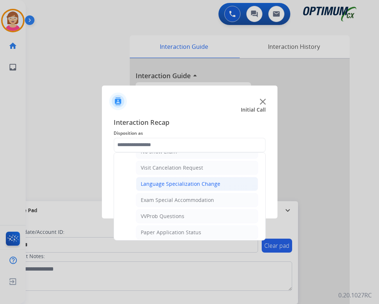
click at [167, 182] on div "Language Specialization Change" at bounding box center [181, 183] width 80 height 7
type input "**********"
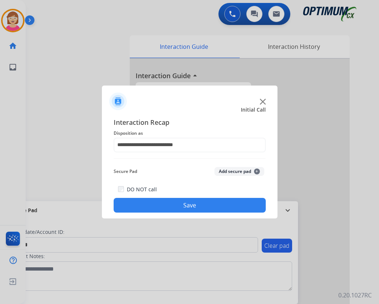
click at [257, 172] on span "+" at bounding box center [257, 171] width 6 height 6
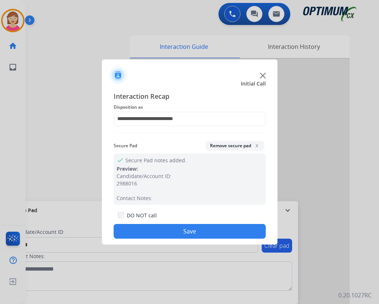
click at [172, 231] on button "Save" at bounding box center [190, 231] width 152 height 15
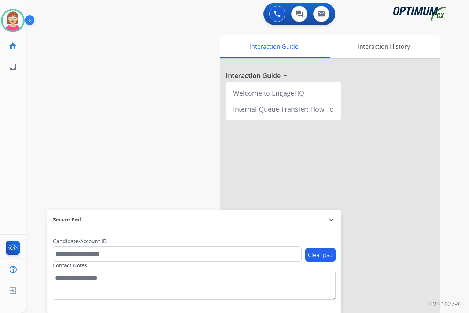
click at [16, 95] on div "[PERSON_NAME] Available Edit Avatar Agent: [PERSON_NAME] Profile: OCX Training …" at bounding box center [13, 156] width 26 height 313
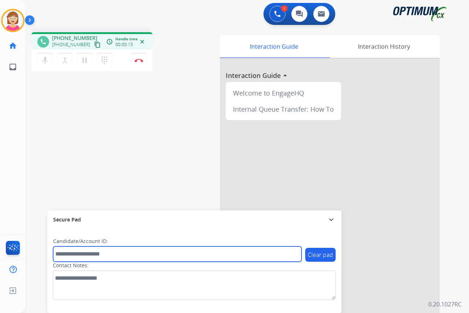
click at [67, 253] on input "text" at bounding box center [177, 254] width 249 height 15
type input "*******"
drag, startPoint x: 89, startPoint y: 254, endPoint x: 47, endPoint y: 254, distance: 42.2
click at [47, 254] on div "phone [PHONE_NUMBER] [PHONE_NUMBER] content_copy access_time Call metrics Queue…" at bounding box center [239, 179] width 426 height 306
drag, startPoint x: 59, startPoint y: 254, endPoint x: 56, endPoint y: 250, distance: 4.5
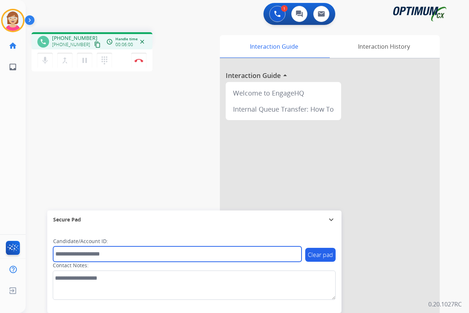
click at [59, 254] on input "text" at bounding box center [177, 254] width 249 height 15
type input "**********"
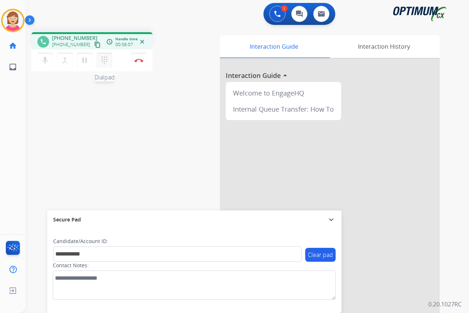
click at [106, 57] on mat-icon "dialpad" at bounding box center [104, 60] width 9 height 9
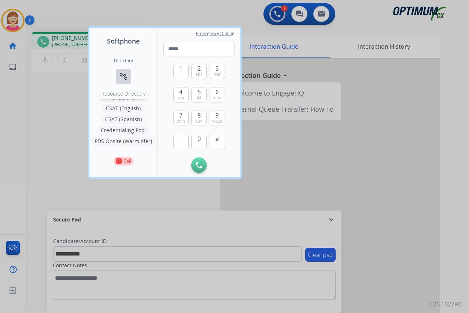
click at [125, 73] on mat-icon "connect_without_contact" at bounding box center [123, 76] width 9 height 9
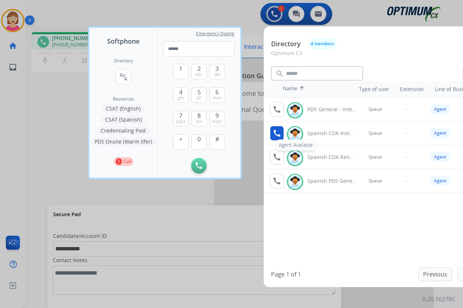
click at [276, 129] on mat-icon "call" at bounding box center [277, 133] width 9 height 9
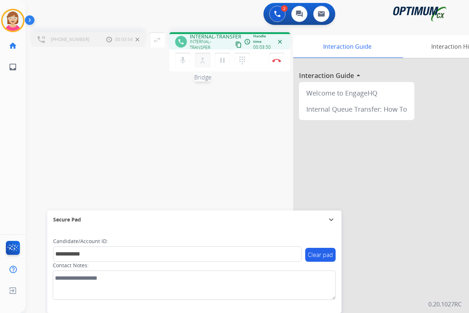
click at [202, 60] on mat-icon "merge_type" at bounding box center [202, 60] width 9 height 9
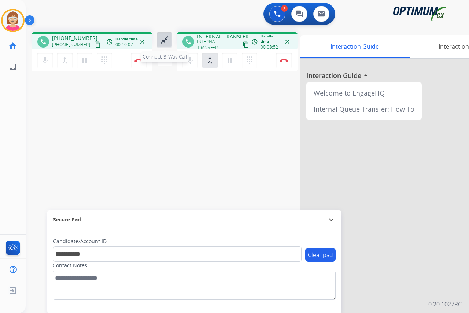
click at [162, 40] on mat-icon "close_fullscreen" at bounding box center [164, 40] width 9 height 9
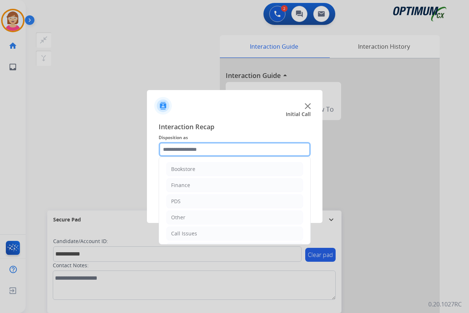
click at [175, 149] on input "text" at bounding box center [235, 149] width 152 height 15
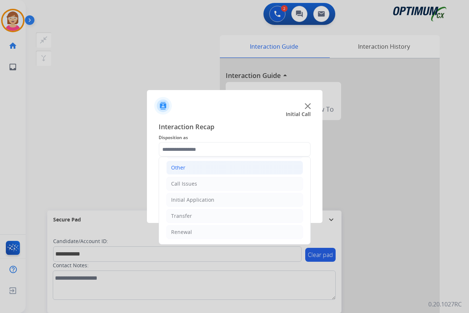
click at [181, 168] on div "Other" at bounding box center [178, 167] width 14 height 7
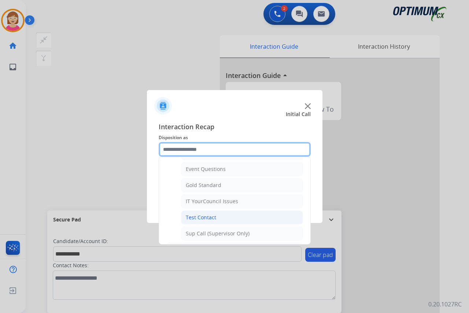
scroll to position [123, 0]
drag, startPoint x: 207, startPoint y: 193, endPoint x: 171, endPoint y: 148, distance: 57.3
click at [171, 148] on input "text" at bounding box center [235, 149] width 152 height 15
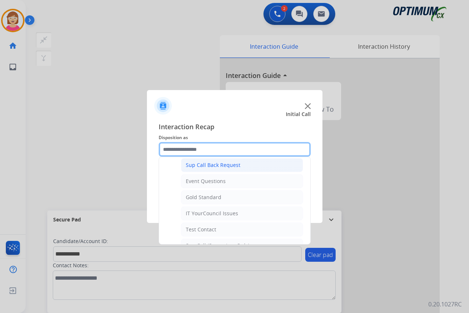
scroll to position [147, 0]
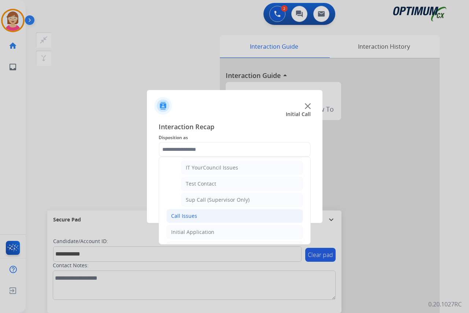
click at [191, 215] on div "Call Issues" at bounding box center [184, 216] width 26 height 7
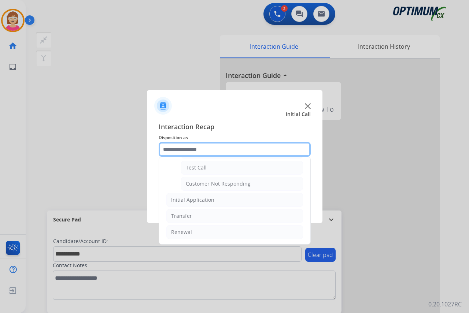
scroll to position [131, 0]
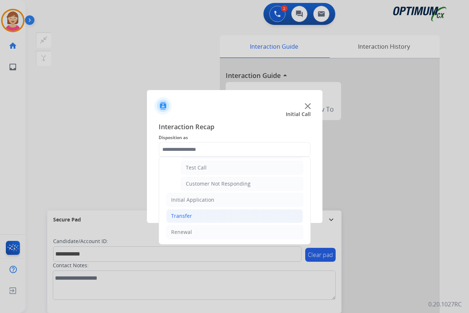
click at [185, 216] on div "Transfer" at bounding box center [181, 216] width 21 height 7
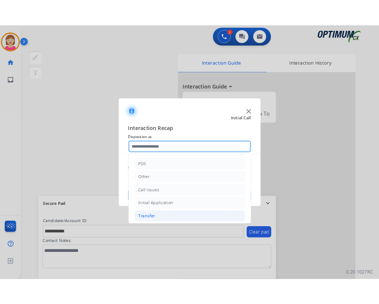
scroll to position [66, 0]
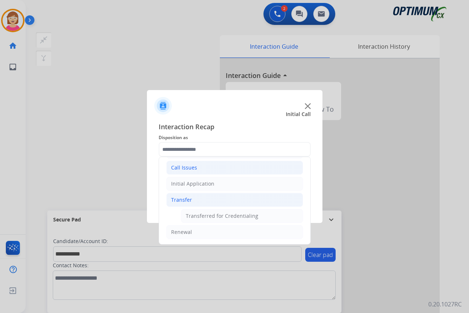
click at [182, 167] on div "Call Issues" at bounding box center [184, 167] width 26 height 7
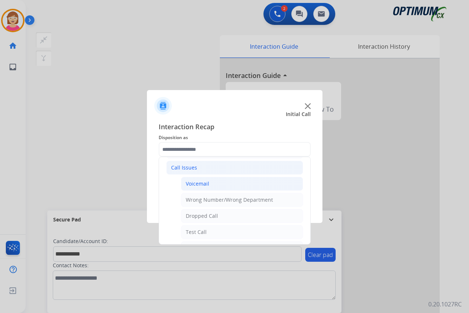
click at [199, 183] on div "Voicemail" at bounding box center [197, 183] width 23 height 7
type input "*********"
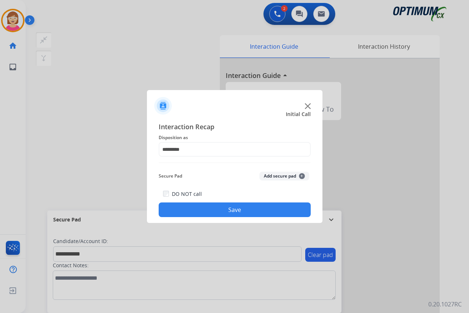
click at [301, 176] on span "+" at bounding box center [302, 176] width 6 height 6
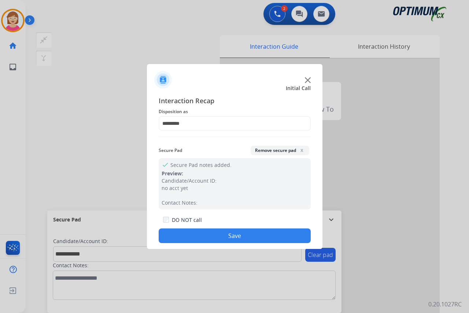
click at [165, 238] on button "Save" at bounding box center [235, 236] width 152 height 15
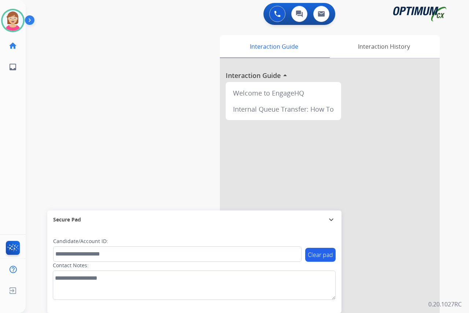
click at [21, 96] on div "[PERSON_NAME] Available Edit Avatar Agent: [PERSON_NAME] Profile: OCX Training …" at bounding box center [13, 156] width 26 height 313
click at [15, 134] on div "[PERSON_NAME] Available Edit Avatar Agent: [PERSON_NAME] Profile: OCX Training …" at bounding box center [13, 156] width 26 height 313
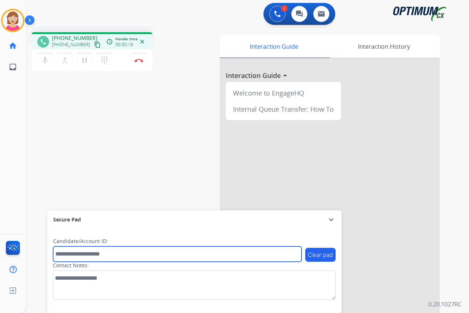
click at [71, 253] on input "text" at bounding box center [177, 254] width 249 height 15
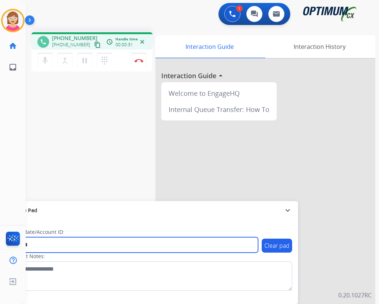
type input "*******"
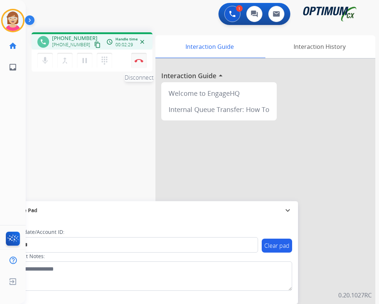
click at [138, 62] on img at bounding box center [139, 61] width 9 height 4
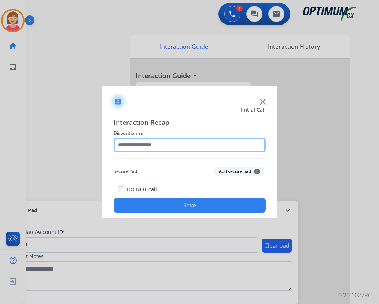
click at [124, 145] on input "text" at bounding box center [190, 144] width 152 height 15
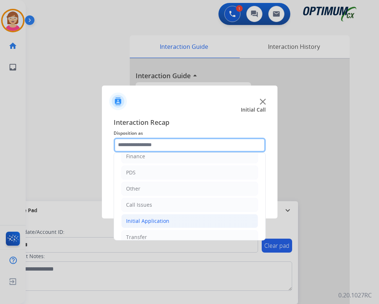
scroll to position [50, 0]
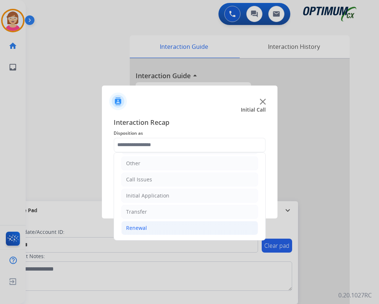
click at [136, 227] on div "Renewal" at bounding box center [136, 227] width 21 height 7
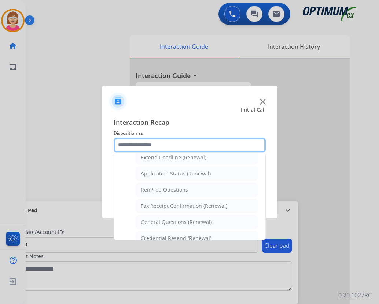
scroll to position [197, 0]
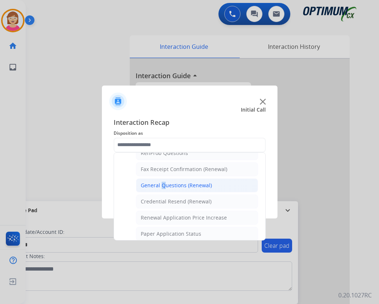
click at [160, 181] on div "General Questions (Renewal)" at bounding box center [176, 184] width 71 height 7
type input "**********"
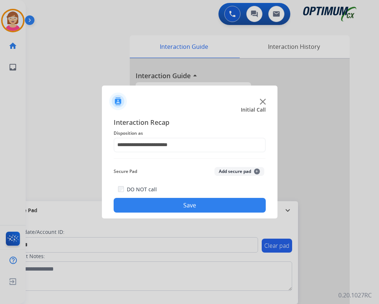
click at [258, 170] on span "+" at bounding box center [257, 171] width 6 height 6
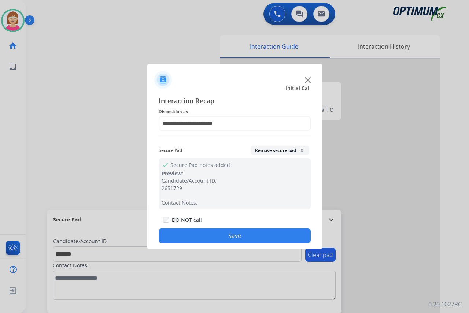
click at [181, 236] on button "Save" at bounding box center [235, 236] width 152 height 15
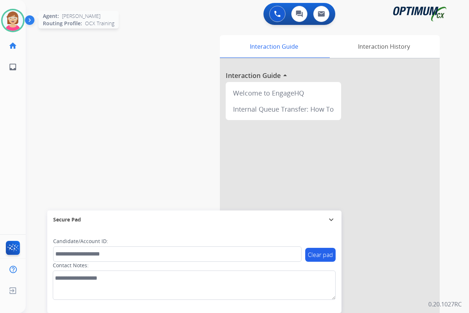
click at [15, 22] on img at bounding box center [13, 20] width 21 height 21
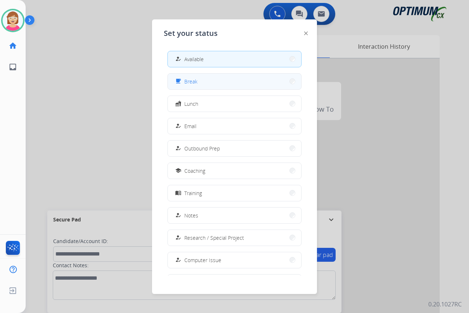
click at [212, 83] on button "free_breakfast Break" at bounding box center [234, 82] width 133 height 16
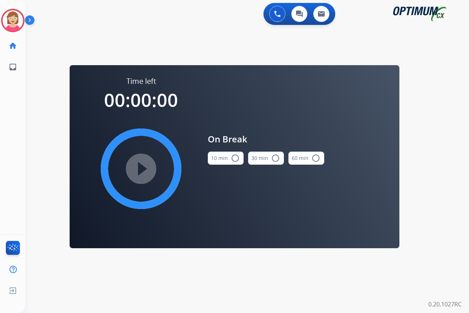
click at [235, 156] on mat-icon "radio_button_unchecked" at bounding box center [235, 158] width 9 height 9
click at [141, 166] on mat-icon "play_circle_filled" at bounding box center [141, 169] width 9 height 9
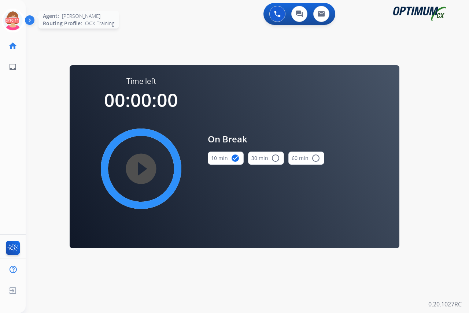
click at [12, 14] on icon at bounding box center [13, 21] width 24 height 24
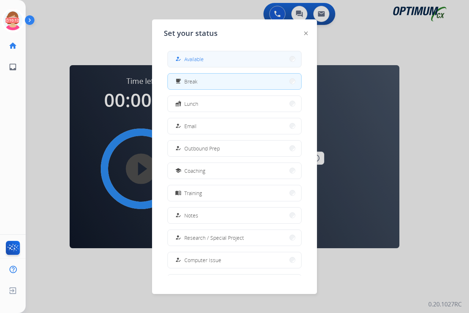
click at [206, 56] on button "how_to_reg Available" at bounding box center [234, 59] width 133 height 16
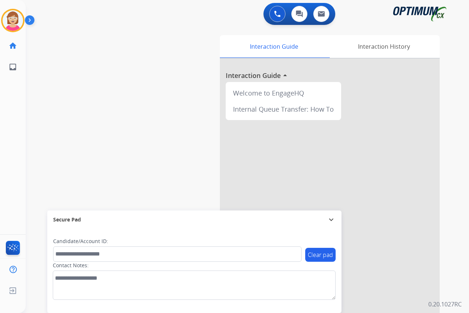
click at [19, 142] on div "[PERSON_NAME] Available Edit Avatar Agent: [PERSON_NAME] Profile: OCX Training …" at bounding box center [13, 156] width 26 height 313
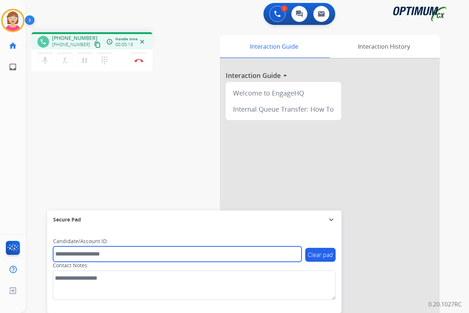
click at [64, 254] on input "text" at bounding box center [177, 254] width 249 height 15
type input "*******"
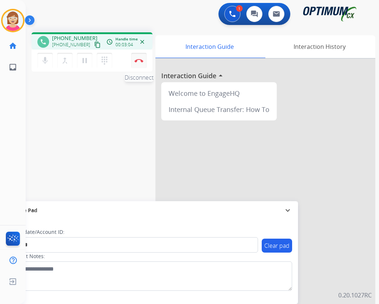
click at [138, 59] on img at bounding box center [139, 61] width 9 height 4
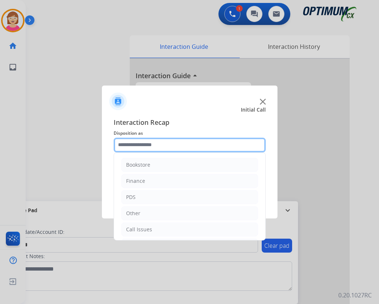
click at [131, 146] on input "text" at bounding box center [190, 144] width 152 height 15
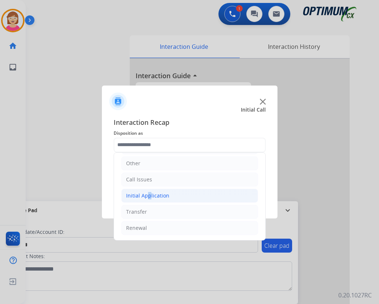
click at [145, 195] on div "Initial Application" at bounding box center [147, 195] width 43 height 7
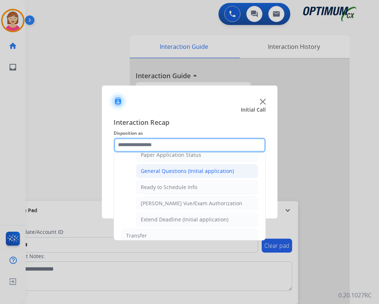
scroll to position [408, 0]
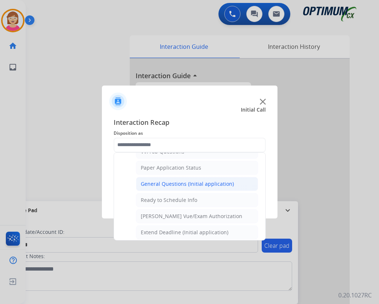
click at [169, 181] on div "General Questions (Initial application)" at bounding box center [187, 183] width 93 height 7
type input "**********"
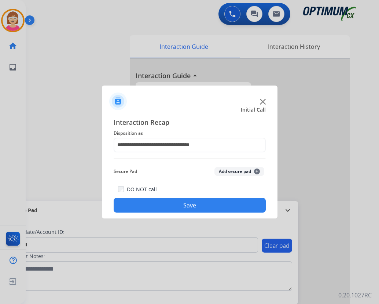
click at [257, 169] on span "+" at bounding box center [257, 171] width 6 height 6
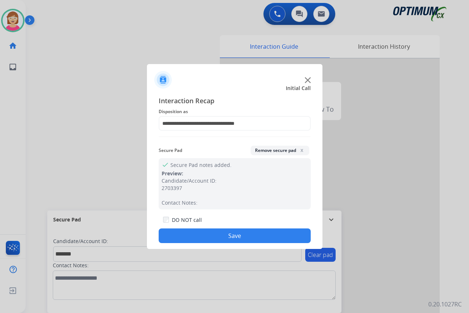
click at [202, 238] on button "Save" at bounding box center [235, 236] width 152 height 15
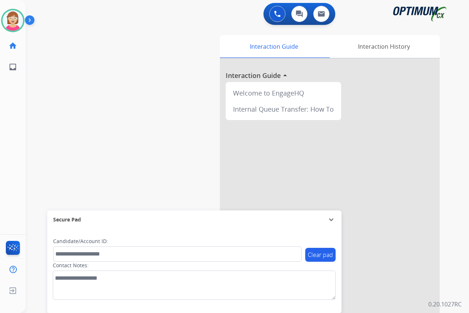
click at [12, 134] on div "[PERSON_NAME] Available Edit Avatar Agent: [PERSON_NAME] Profile: OCX Training …" at bounding box center [13, 156] width 26 height 313
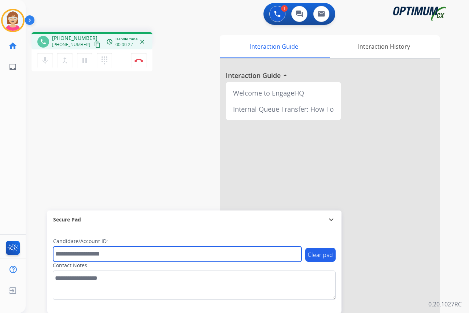
click at [65, 255] on input "text" at bounding box center [177, 254] width 249 height 15
click at [64, 254] on input "text" at bounding box center [177, 254] width 249 height 15
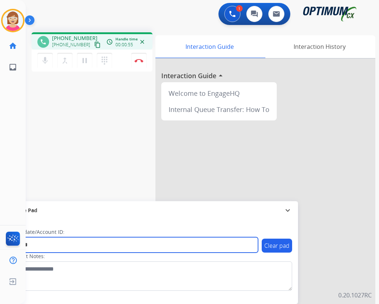
type input "*******"
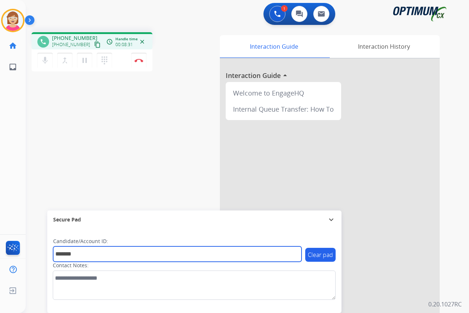
drag, startPoint x: 87, startPoint y: 254, endPoint x: 55, endPoint y: 254, distance: 32.6
click at [55, 254] on input "*******" at bounding box center [177, 254] width 249 height 15
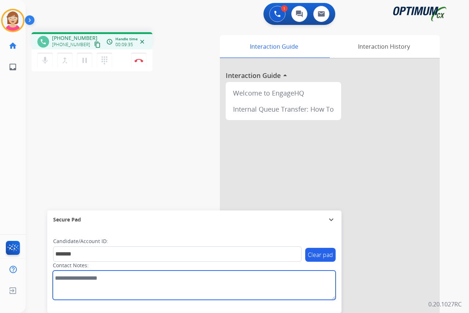
click at [58, 278] on textarea at bounding box center [194, 285] width 283 height 29
paste textarea "**********"
type textarea "**********"
drag, startPoint x: 98, startPoint y: 277, endPoint x: 51, endPoint y: 280, distance: 46.7
click at [51, 280] on div "Clear pad Candidate/Account ID: ******* Contact Notes:" at bounding box center [194, 271] width 294 height 84
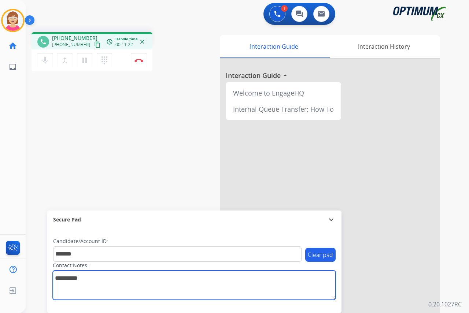
drag, startPoint x: 51, startPoint y: 280, endPoint x: 89, endPoint y: 285, distance: 38.4
drag, startPoint x: 89, startPoint y: 285, endPoint x: 71, endPoint y: 275, distance: 20.5
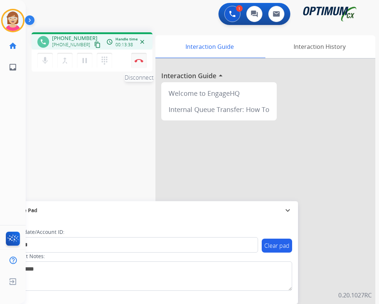
click at [140, 59] on img at bounding box center [139, 61] width 9 height 4
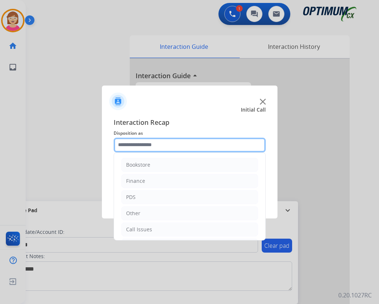
click at [132, 144] on input "text" at bounding box center [190, 144] width 152 height 15
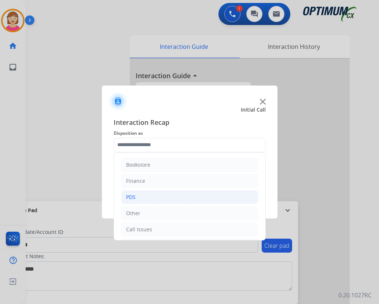
click at [136, 197] on li "PDS" at bounding box center [189, 197] width 137 height 14
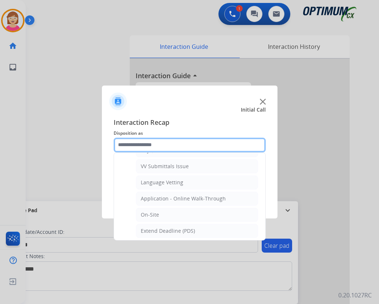
scroll to position [147, 0]
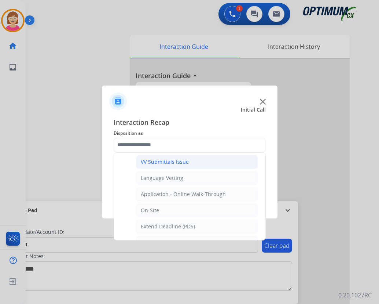
click at [163, 160] on div "VV Submittals Issue" at bounding box center [165, 161] width 48 height 7
type input "**********"
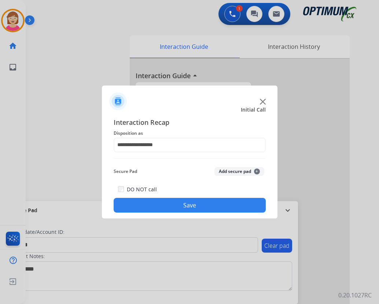
click at [260, 170] on button "Add secure pad +" at bounding box center [239, 171] width 50 height 9
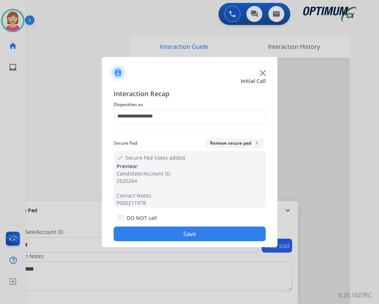
click at [154, 230] on button "Save" at bounding box center [190, 233] width 152 height 15
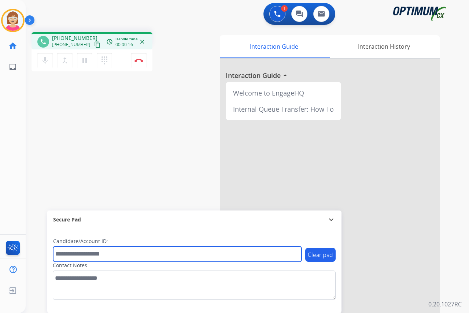
click at [60, 257] on input "text" at bounding box center [177, 254] width 249 height 15
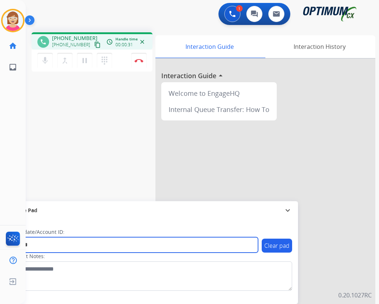
type input "*******"
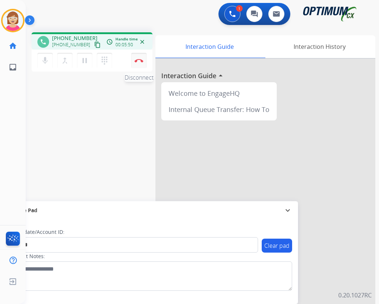
click at [137, 60] on img at bounding box center [139, 61] width 9 height 4
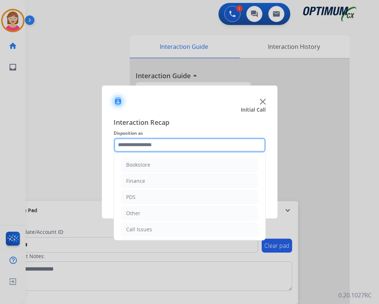
click at [126, 146] on input "text" at bounding box center [190, 144] width 152 height 15
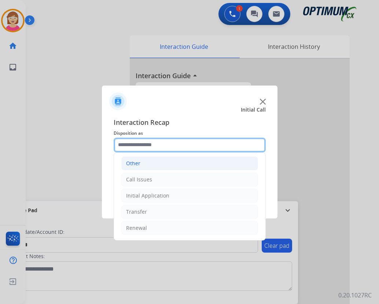
scroll to position [13, 0]
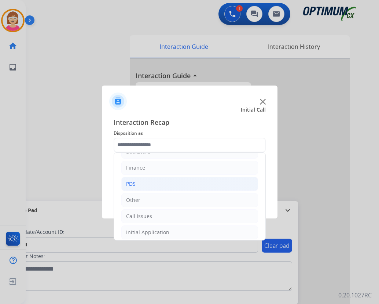
click at [133, 183] on div "PDS" at bounding box center [131, 183] width 10 height 7
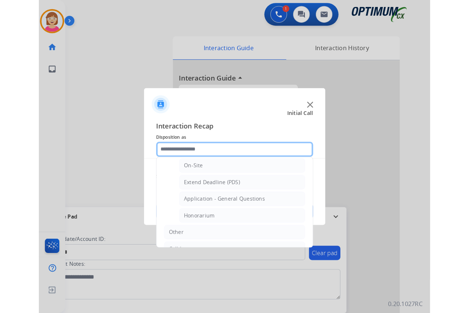
scroll to position [197, 0]
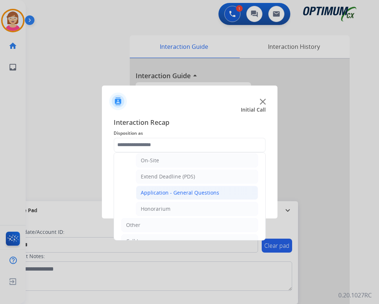
click at [178, 193] on div "Application - General Questions" at bounding box center [180, 192] width 78 height 7
type input "**********"
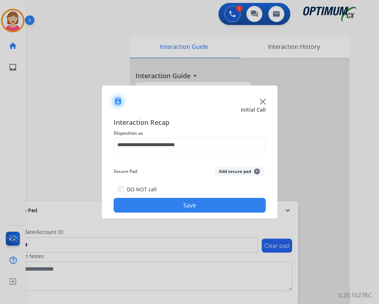
click at [259, 171] on button "Add secure pad +" at bounding box center [239, 171] width 50 height 9
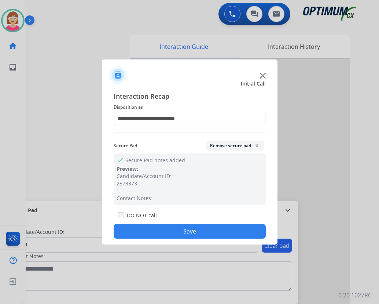
click at [178, 229] on button "Save" at bounding box center [190, 231] width 152 height 15
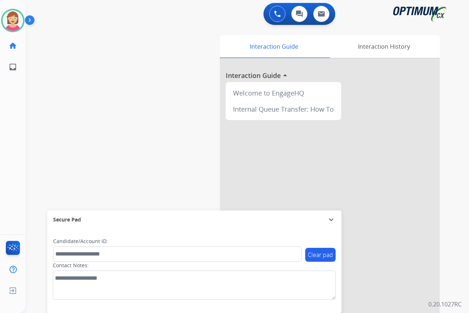
click at [20, 139] on div "[PERSON_NAME] Available Edit Avatar Agent: [PERSON_NAME] Profile: OCX Training …" at bounding box center [13, 156] width 26 height 313
click at [13, 19] on img at bounding box center [13, 20] width 21 height 21
click at [13, 22] on img at bounding box center [13, 20] width 21 height 21
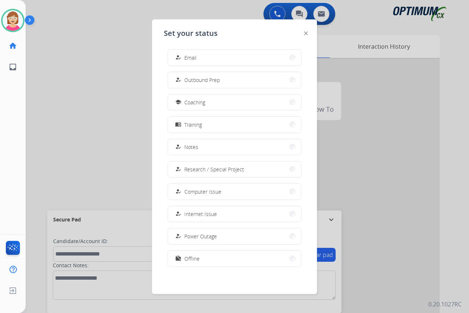
scroll to position [69, 0]
click at [195, 260] on span "Offline" at bounding box center [191, 258] width 15 height 8
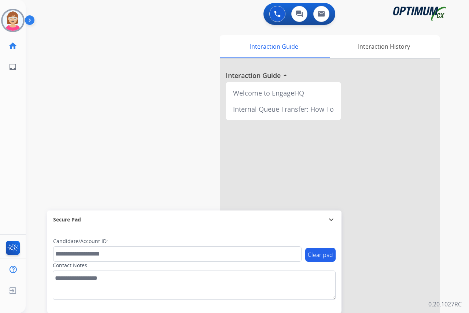
click at [18, 111] on div "[PERSON_NAME] Offline Edit Avatar Agent: [PERSON_NAME] Profile: OCX Training ho…" at bounding box center [13, 156] width 26 height 313
drag, startPoint x: 19, startPoint y: 112, endPoint x: 12, endPoint y: 291, distance: 178.7
click at [12, 291] on img at bounding box center [12, 291] width 13 height 14
click at [50, 292] on span "Log out" at bounding box center [48, 292] width 17 height 7
